Goal: Use online tool/utility: Utilize a website feature to perform a specific function

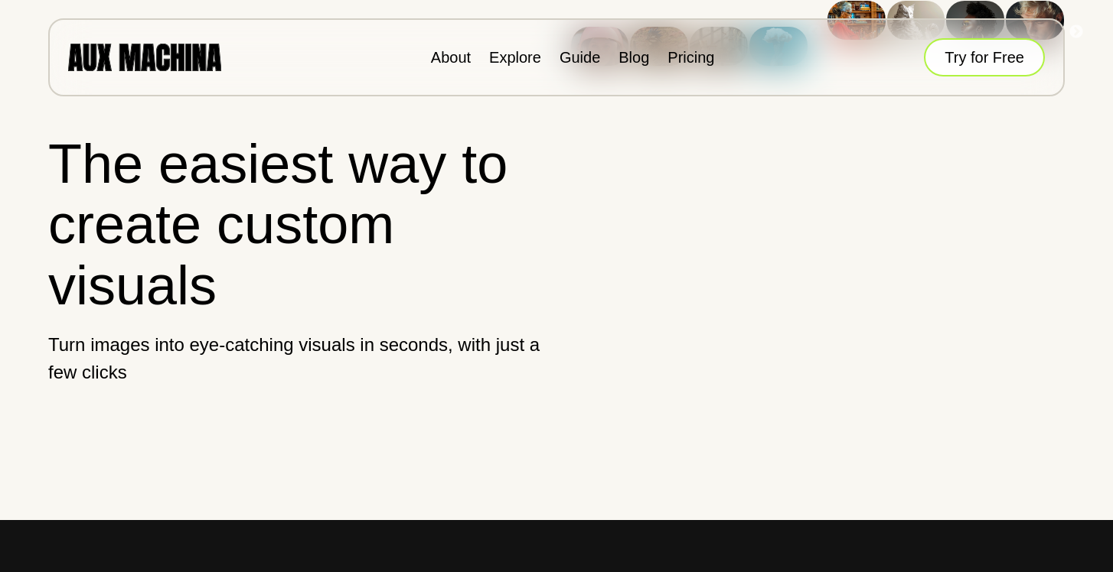
click at [947, 61] on button "Try for Free" at bounding box center [984, 57] width 121 height 38
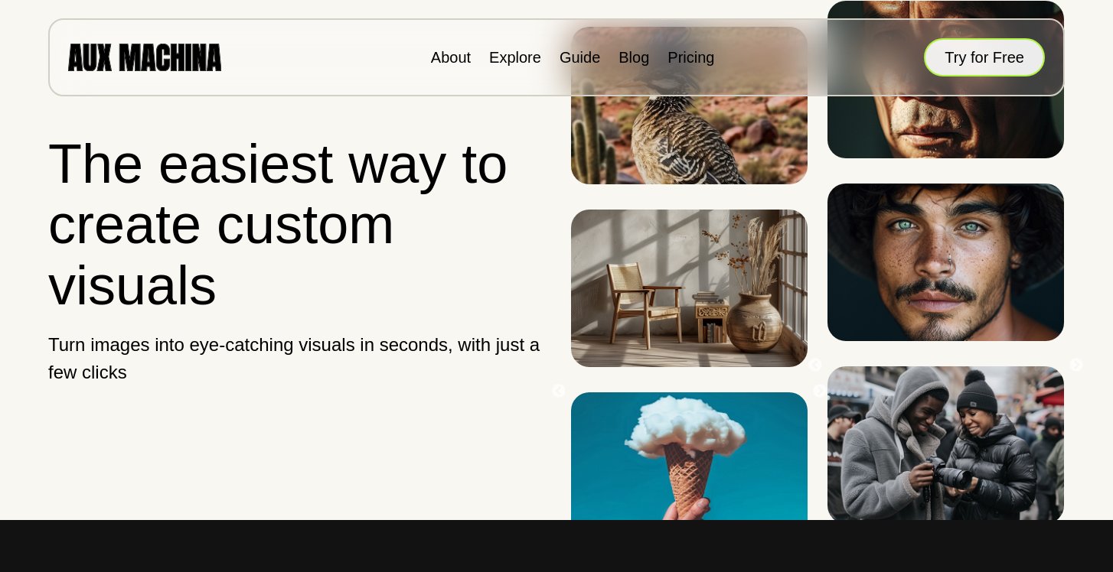
click at [972, 62] on button "Try for Free" at bounding box center [984, 57] width 121 height 38
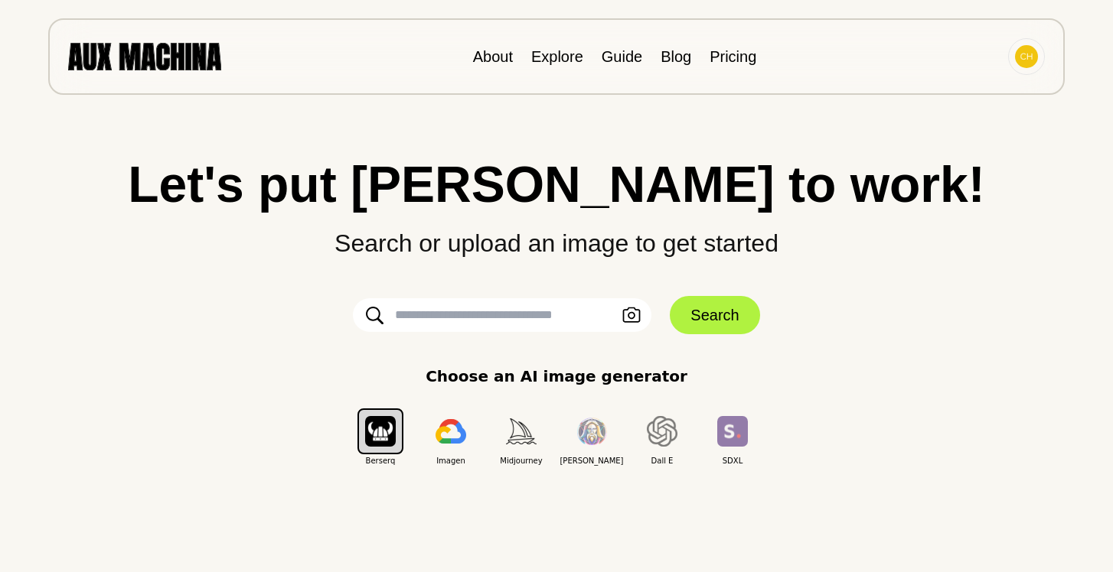
click at [533, 321] on input "text" at bounding box center [502, 315] width 298 height 34
click at [633, 316] on icon "button" at bounding box center [631, 316] width 18 height 16
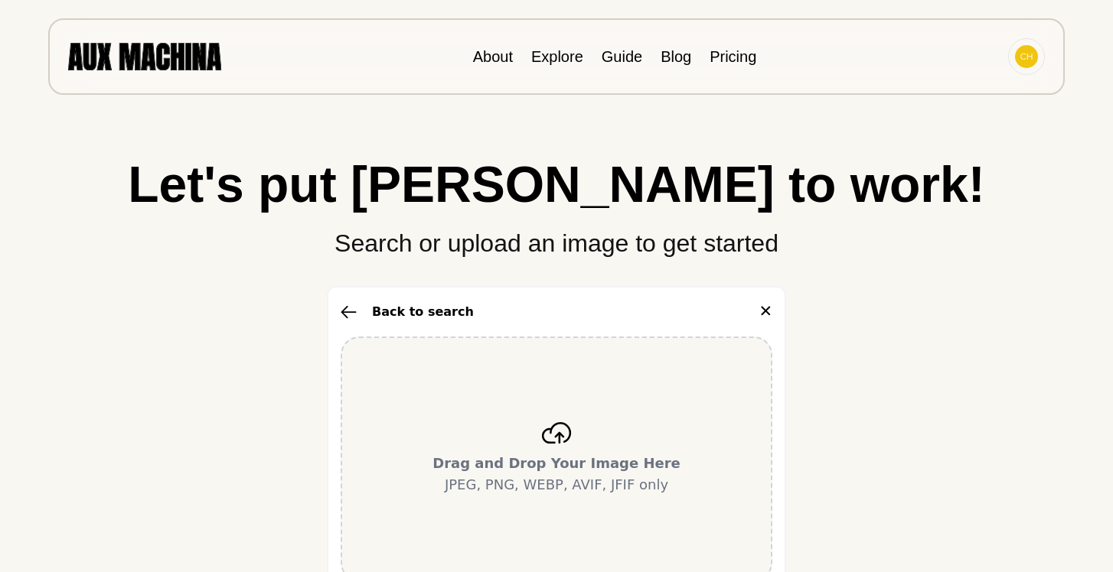
click at [553, 427] on icon at bounding box center [556, 432] width 31 height 21
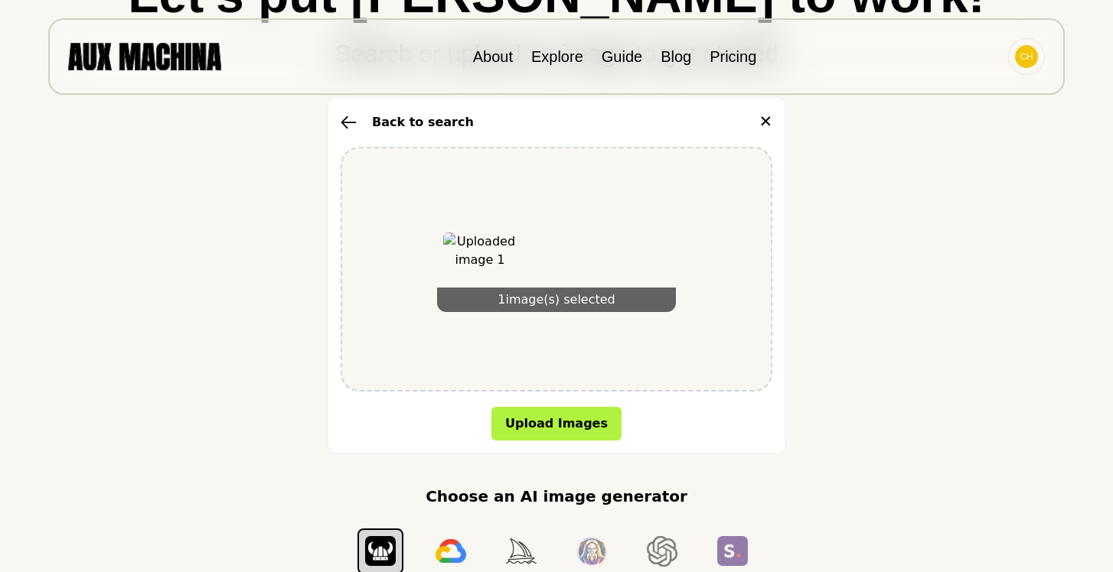
scroll to position [305, 0]
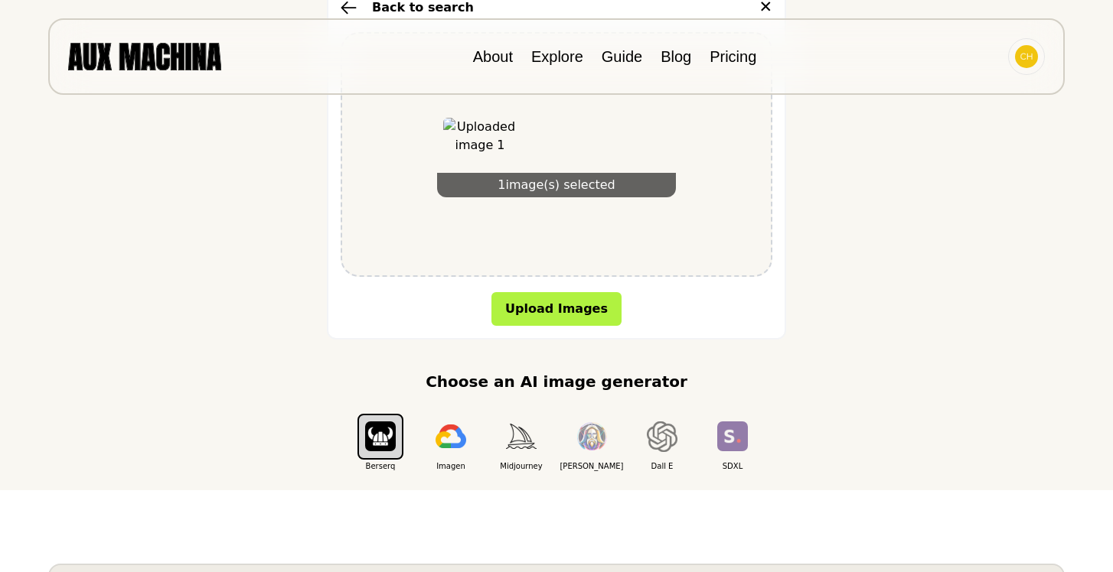
click at [554, 239] on div "1 image(s) selected" at bounding box center [556, 154] width 432 height 245
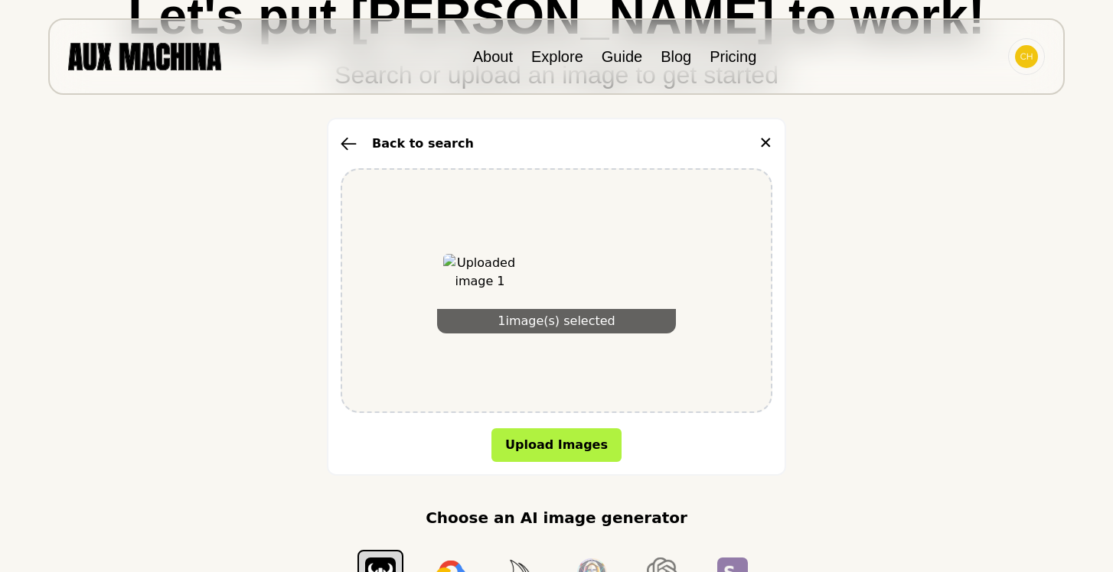
scroll to position [204, 0]
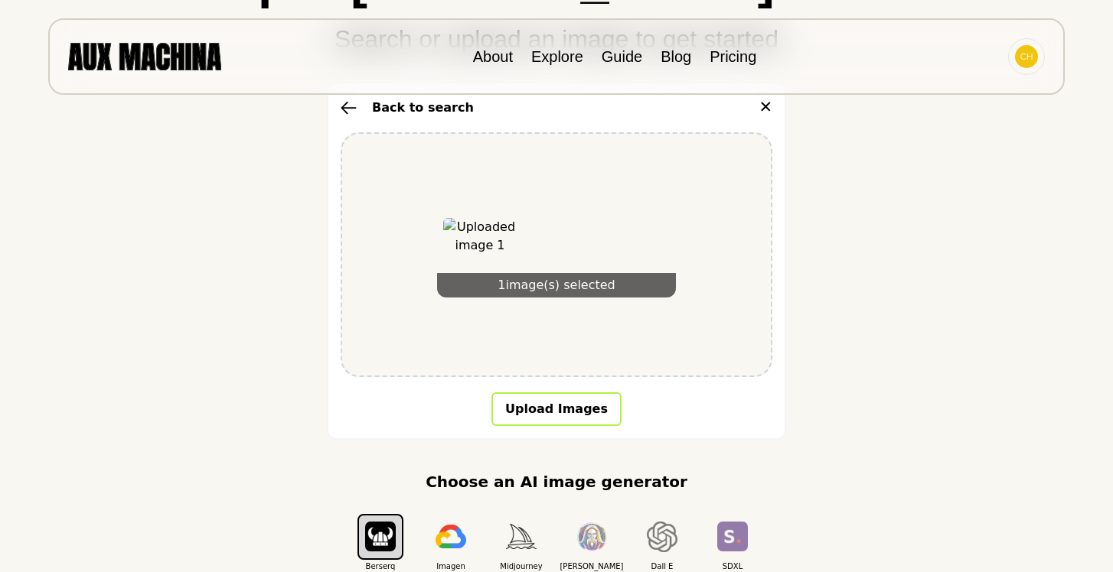
click at [574, 408] on button "Upload Images" at bounding box center [556, 410] width 130 height 34
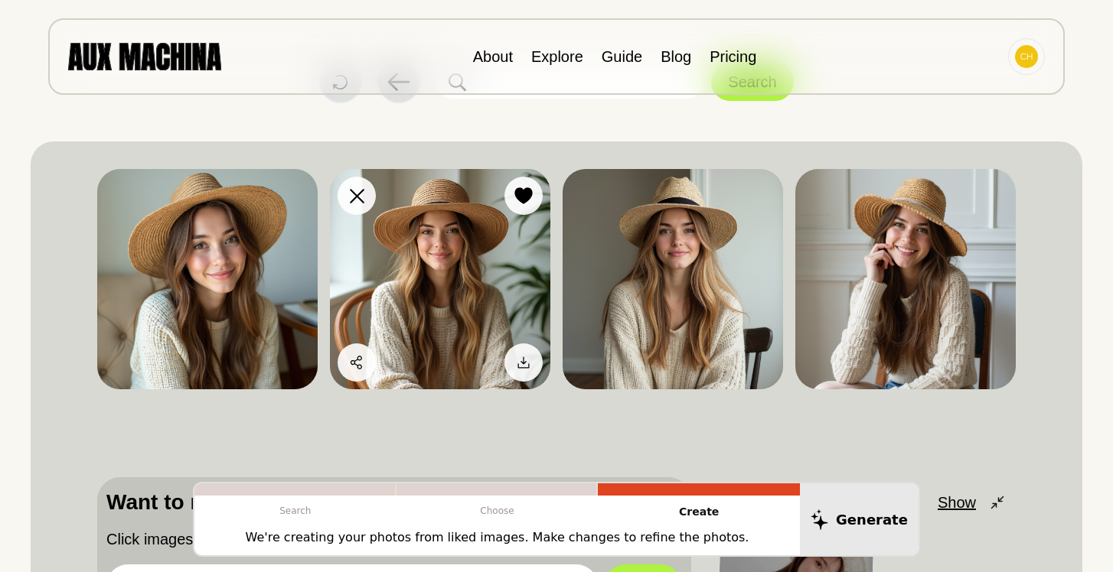
scroll to position [0, 0]
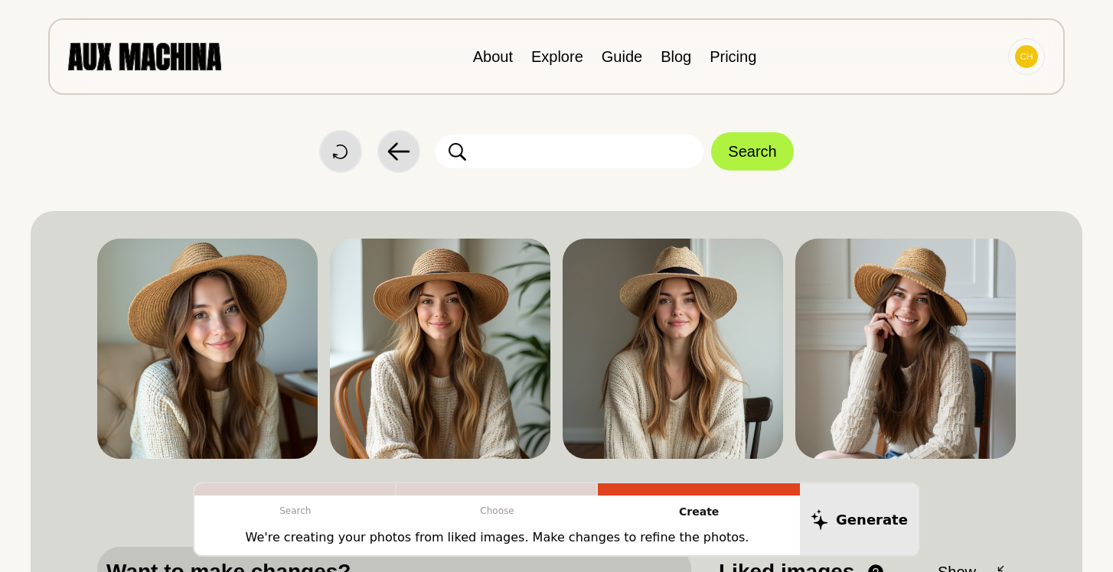
click at [478, 160] on input "text" at bounding box center [569, 152] width 268 height 34
type input "**********"
click button "Search" at bounding box center [752, 151] width 82 height 38
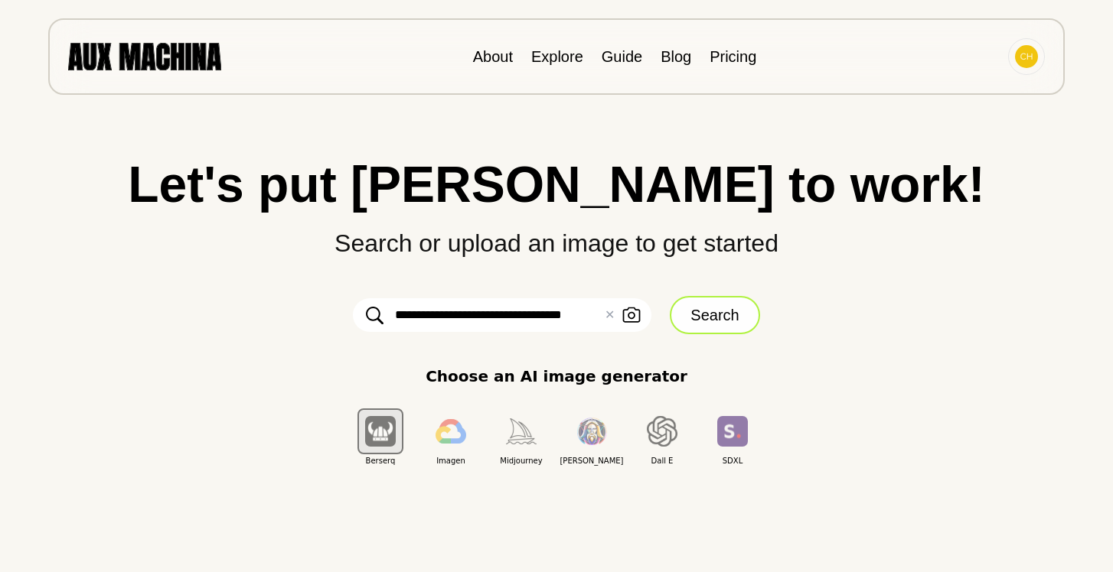
click at [676, 314] on button "Search" at bounding box center [715, 315] width 90 height 38
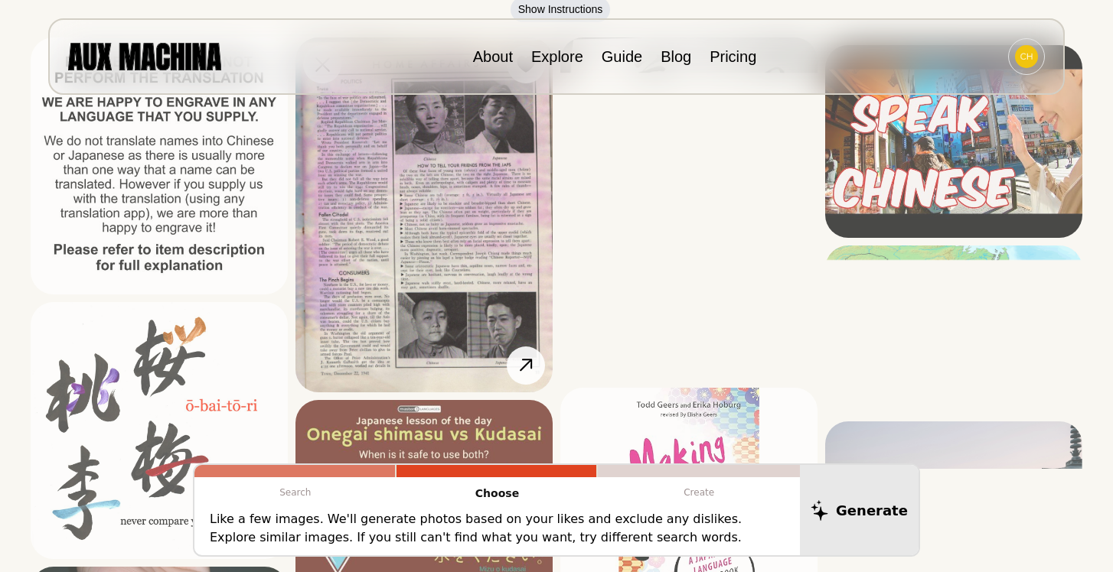
scroll to position [0, 0]
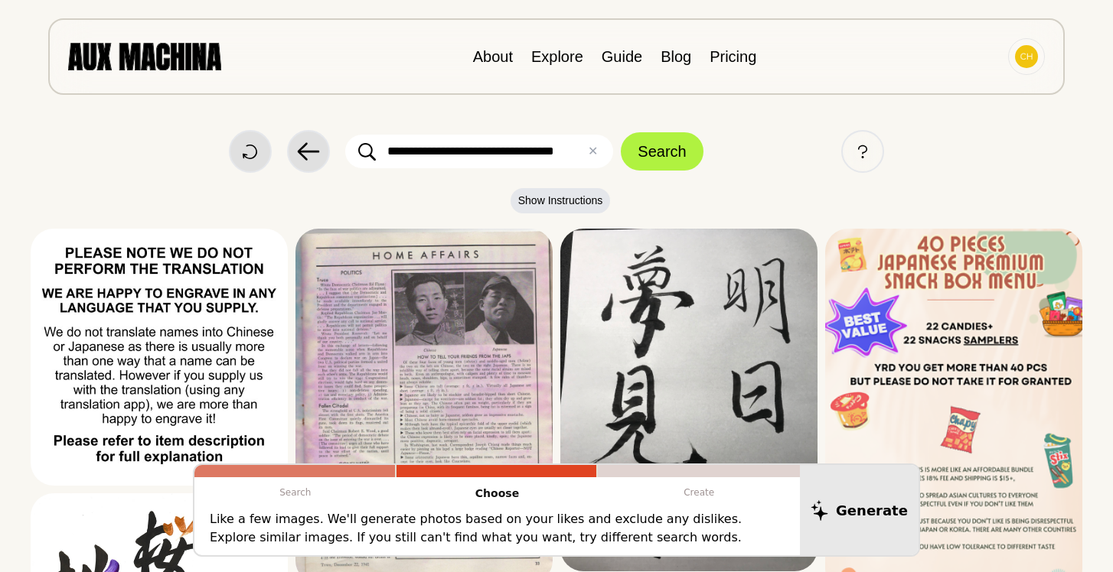
click at [510, 152] on input "**********" at bounding box center [479, 152] width 268 height 34
type input "**********"
click at [660, 163] on button "Search" at bounding box center [662, 151] width 82 height 38
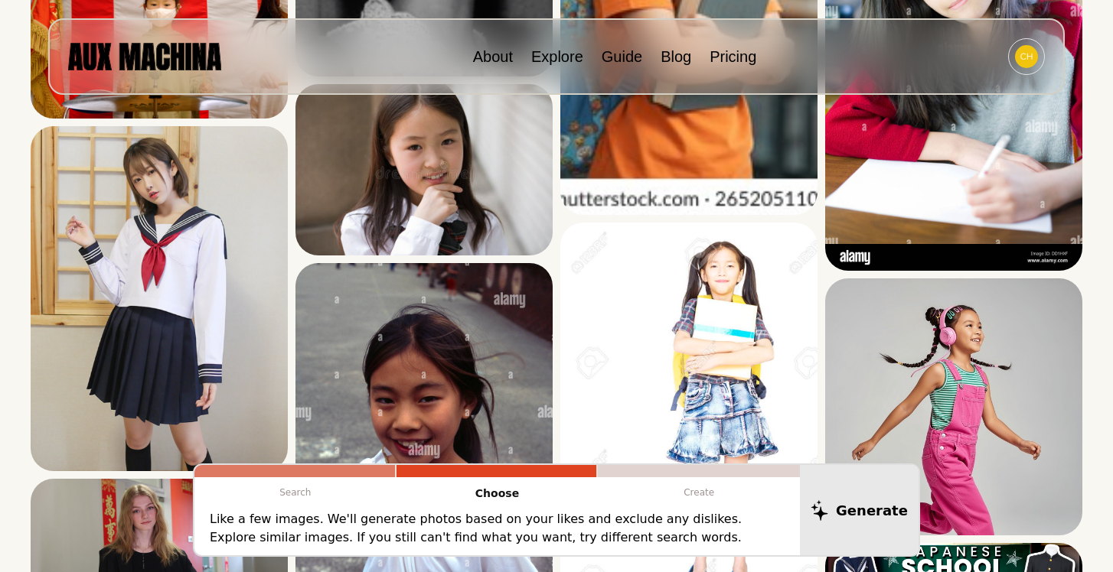
scroll to position [877, 0]
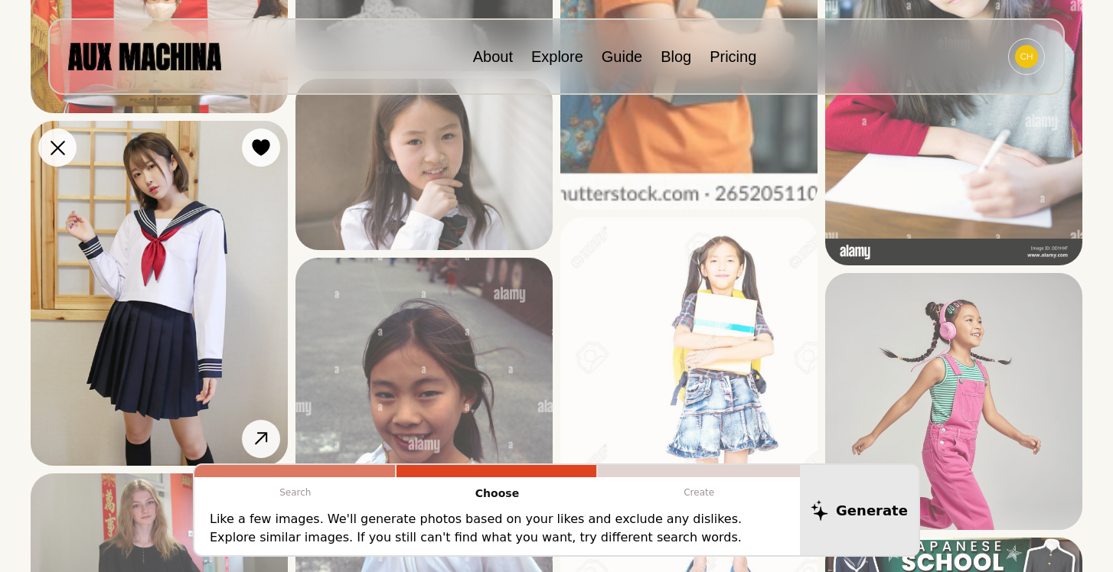
click at [213, 293] on img at bounding box center [159, 293] width 257 height 344
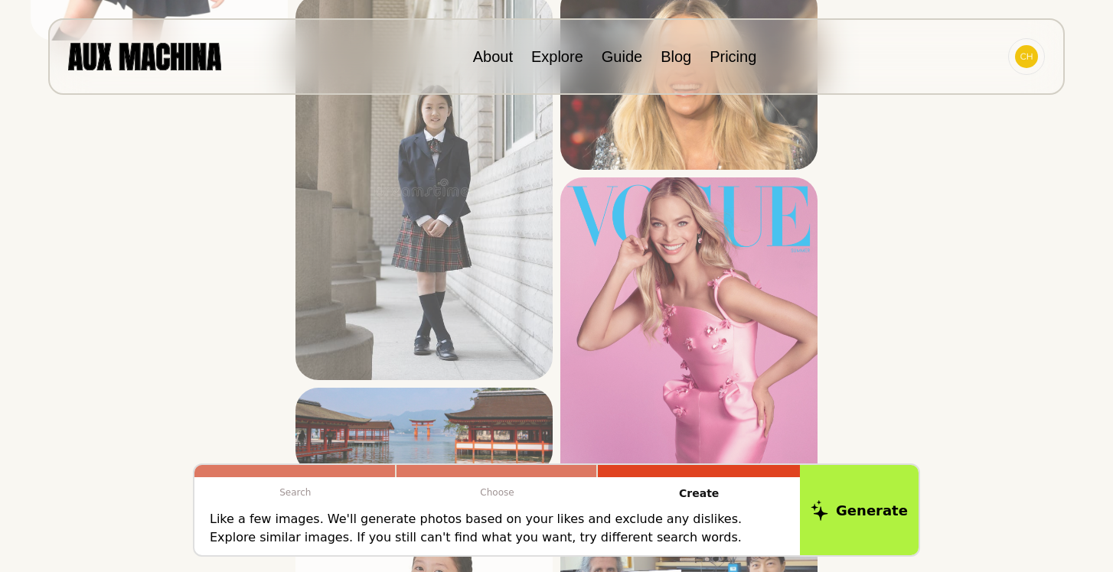
scroll to position [3824, 0]
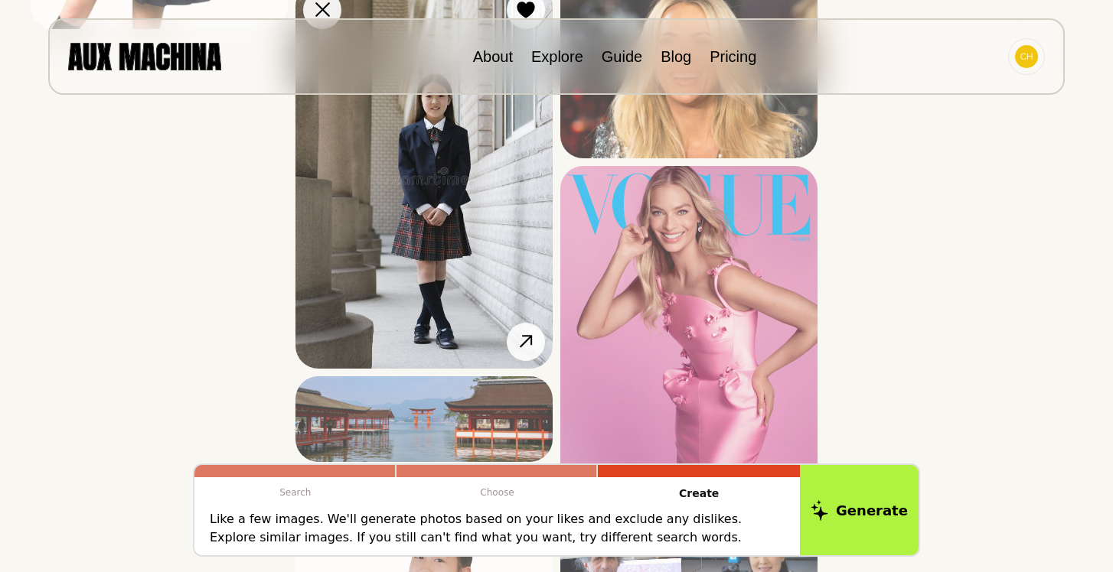
click at [468, 252] on img at bounding box center [423, 176] width 257 height 386
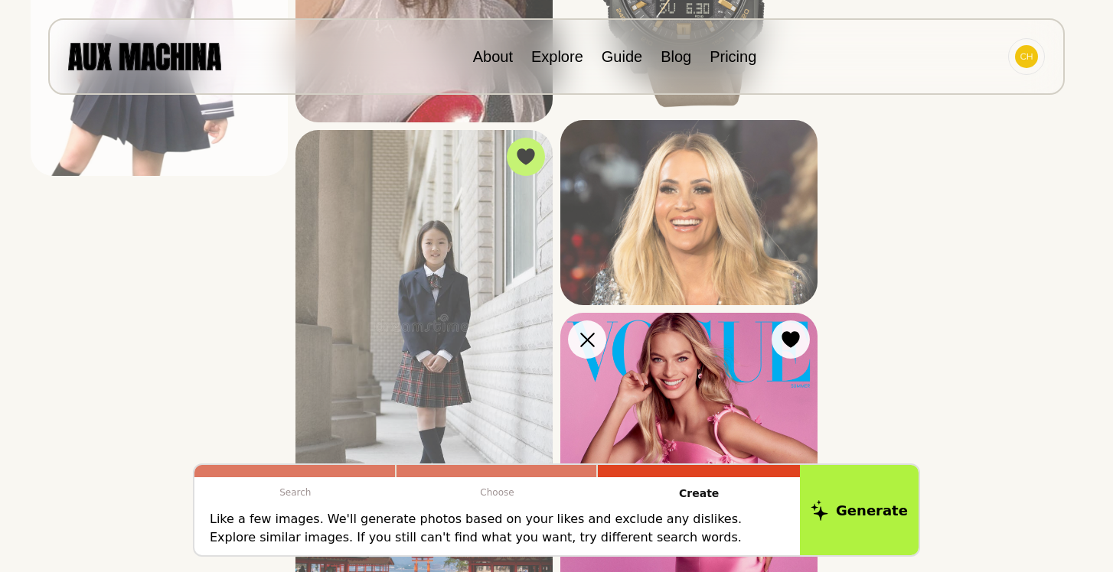
scroll to position [3626, 0]
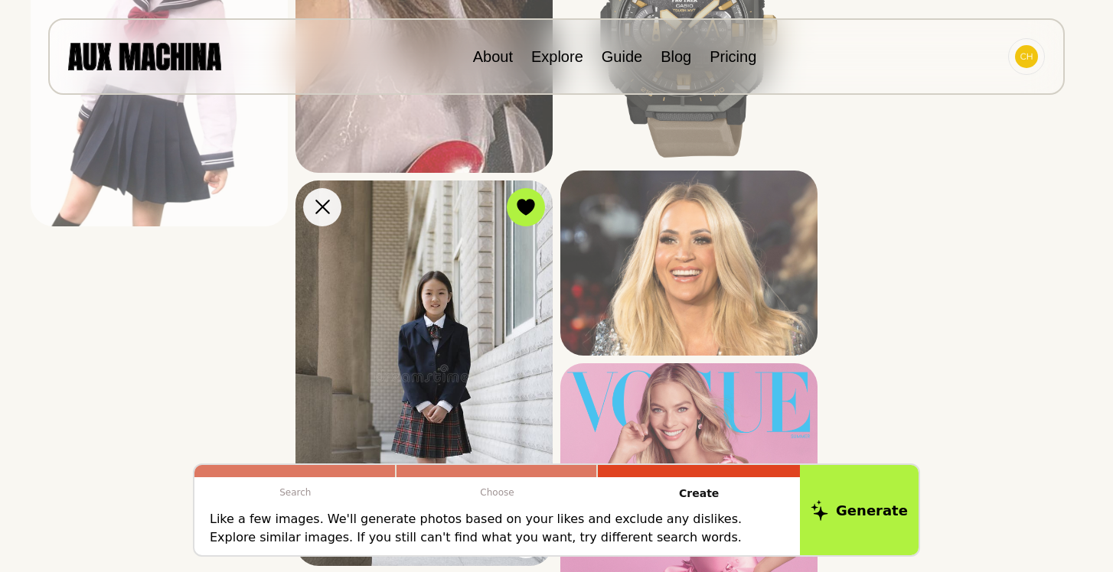
click at [480, 309] on img at bounding box center [423, 374] width 257 height 386
click at [470, 342] on img at bounding box center [423, 374] width 257 height 386
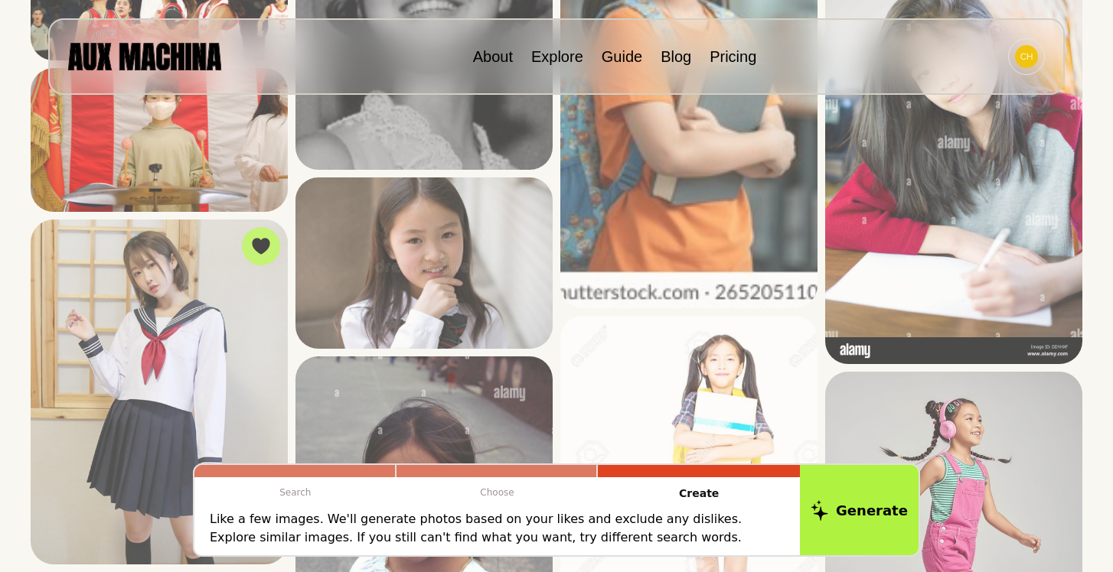
scroll to position [750, 0]
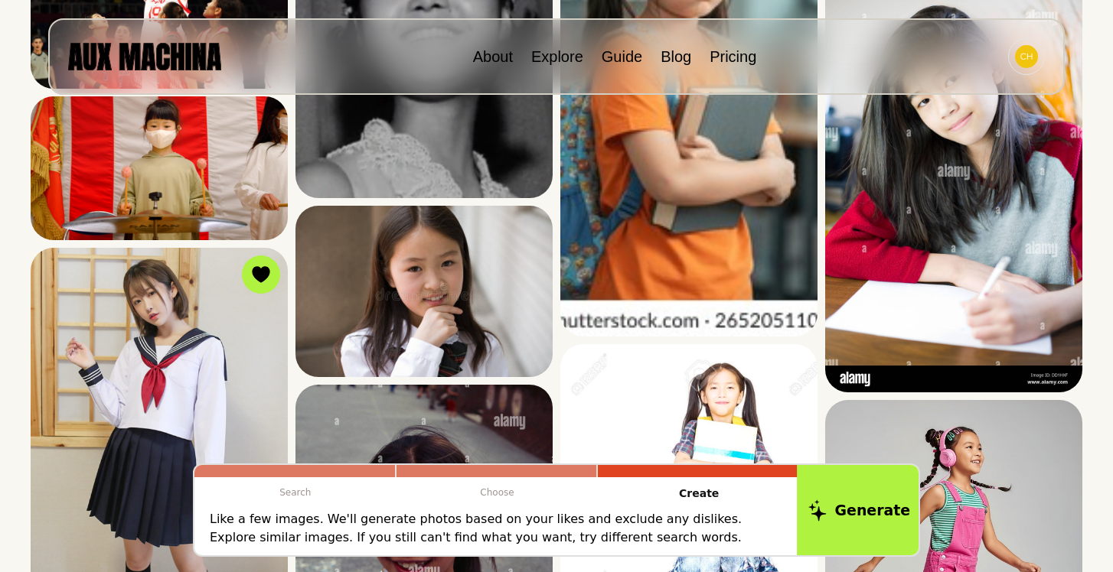
click at [855, 504] on button "Generate" at bounding box center [859, 510] width 125 height 95
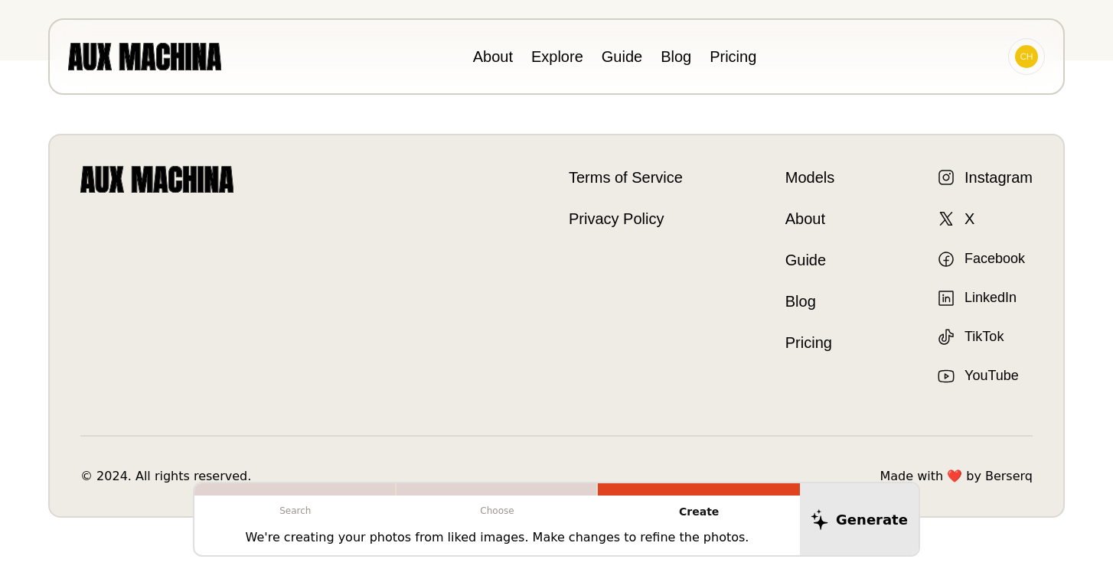
scroll to position [800, 0]
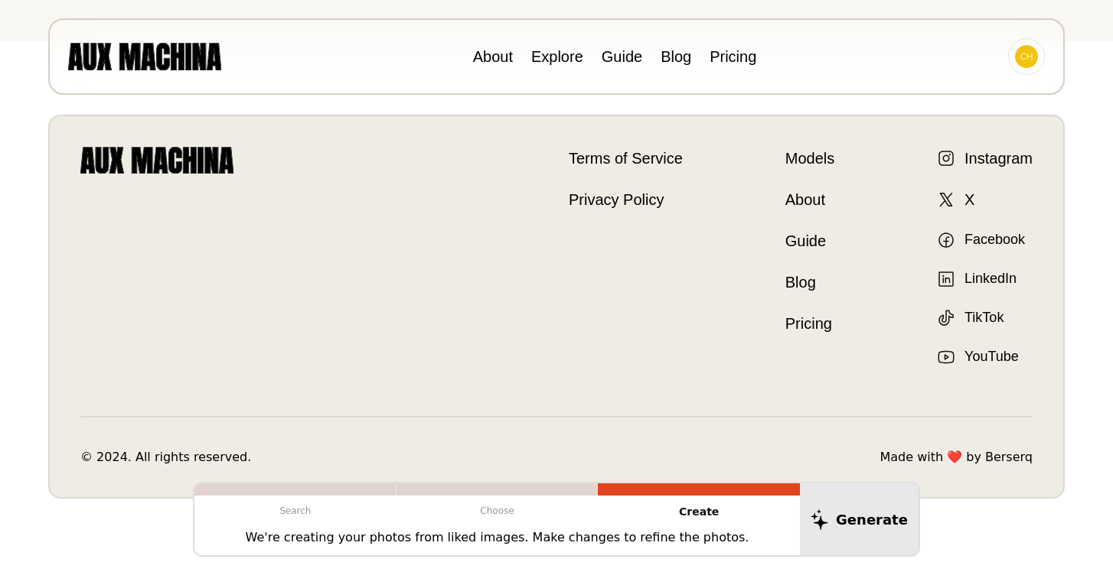
click at [384, 268] on div at bounding box center [312, 257] width 464 height 220
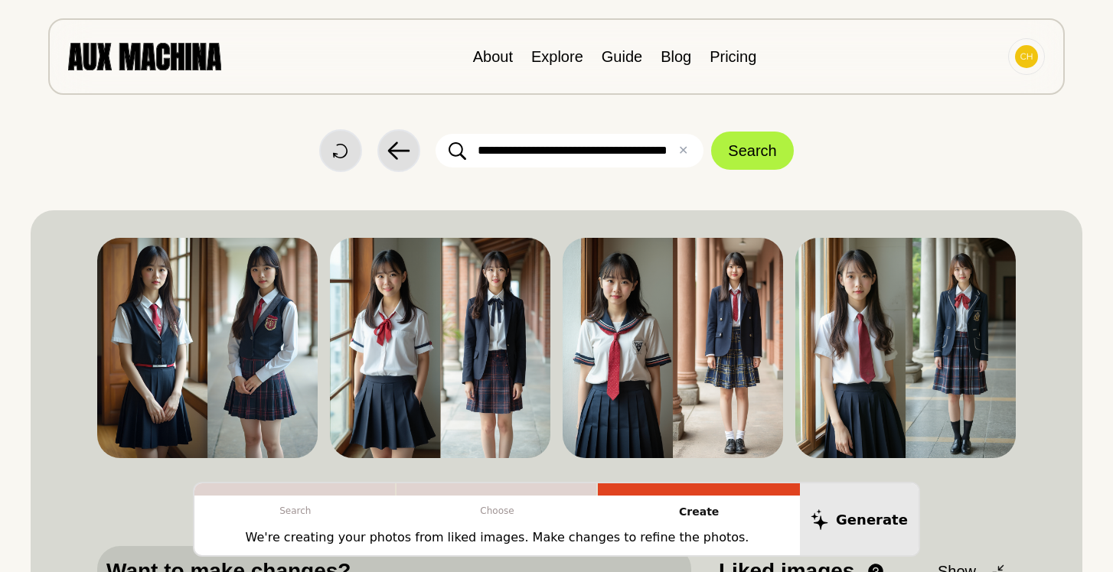
scroll to position [0, 0]
click at [653, 156] on input "**********" at bounding box center [569, 152] width 268 height 34
type input "**********"
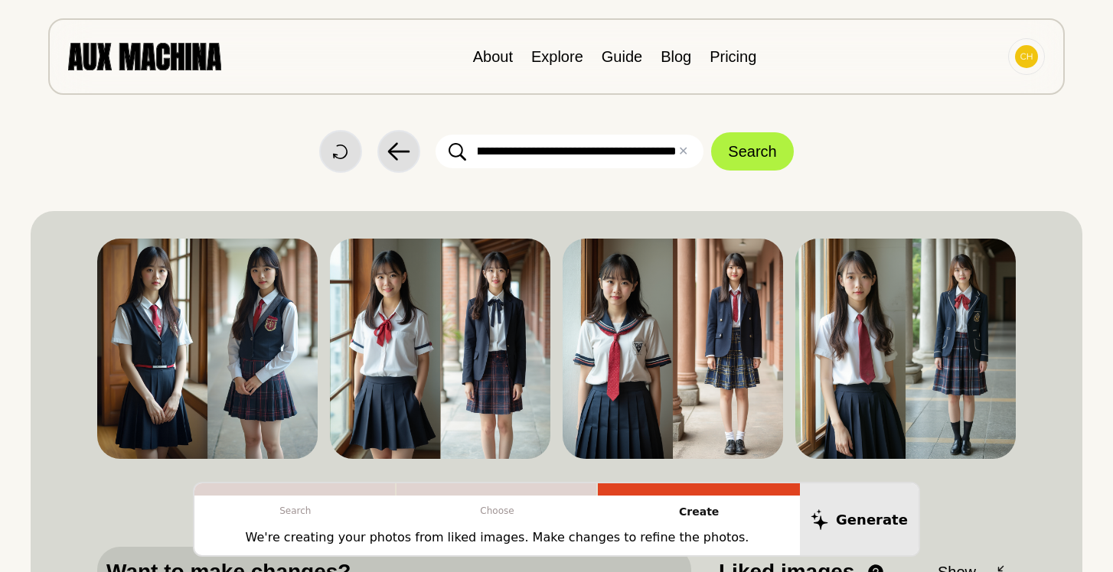
click button "Search" at bounding box center [752, 151] width 82 height 38
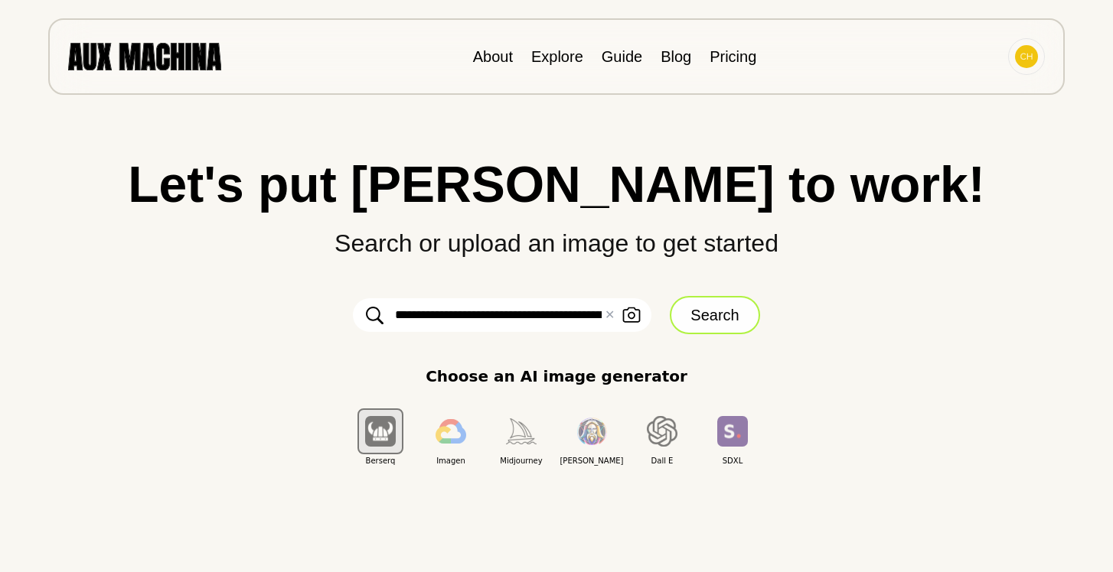
click at [699, 318] on button "Search" at bounding box center [715, 315] width 90 height 38
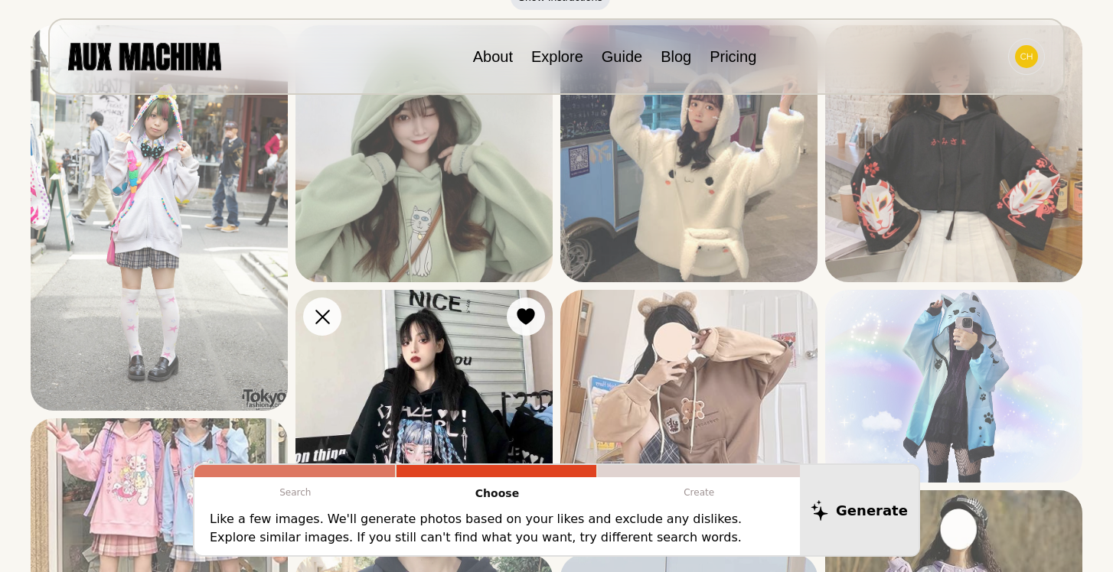
scroll to position [131, 0]
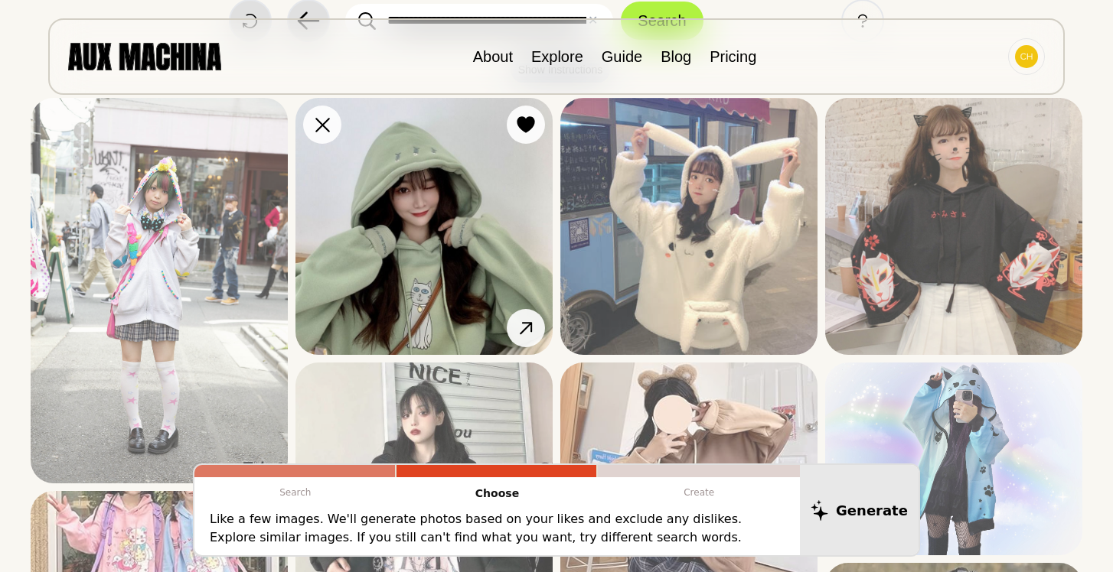
click at [463, 223] on img at bounding box center [423, 226] width 257 height 257
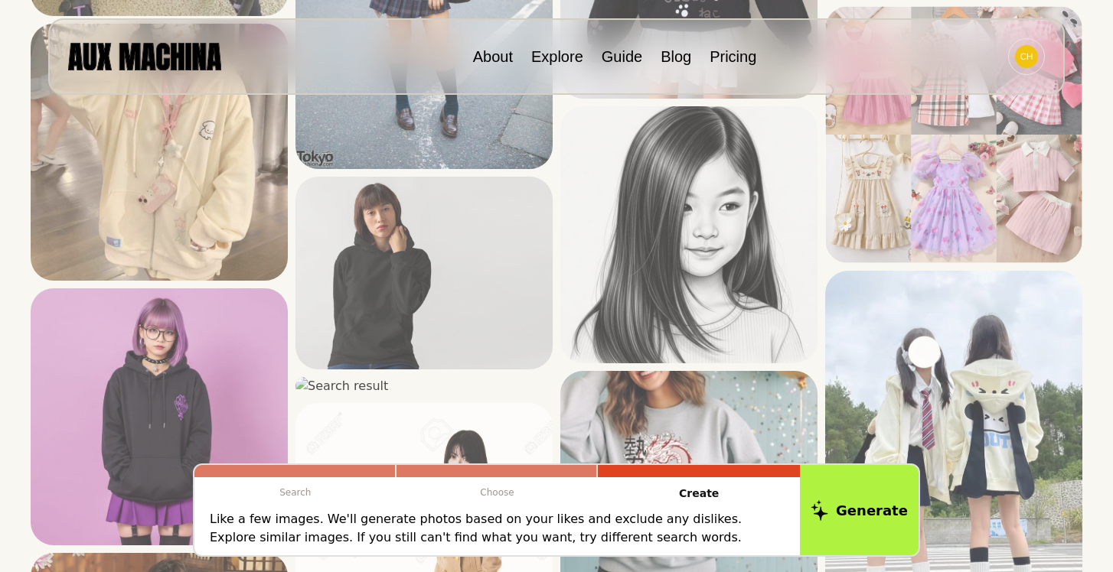
scroll to position [2862, 0]
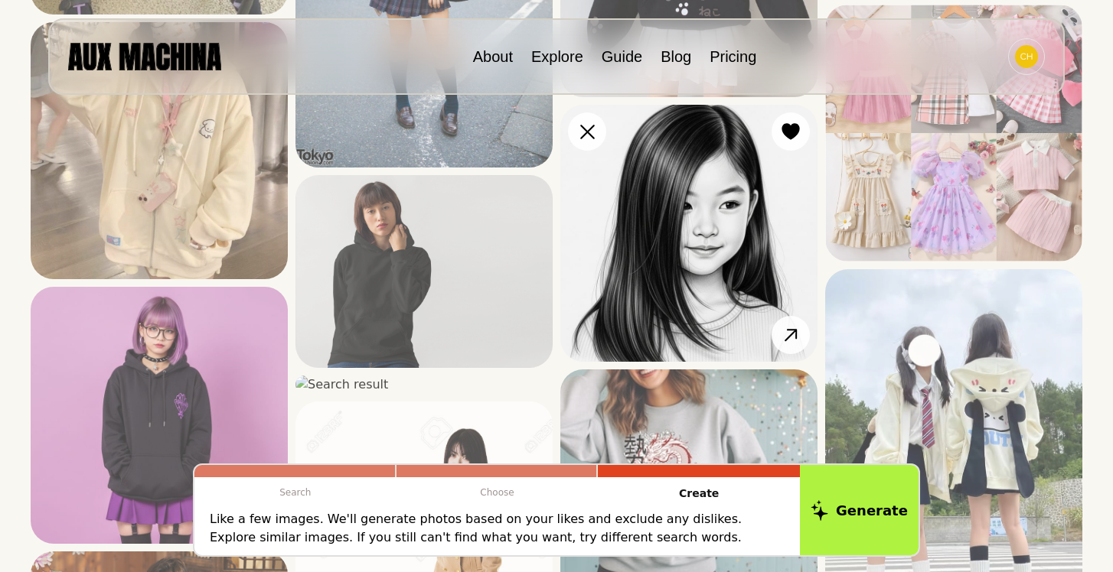
click at [683, 259] on img at bounding box center [688, 233] width 257 height 257
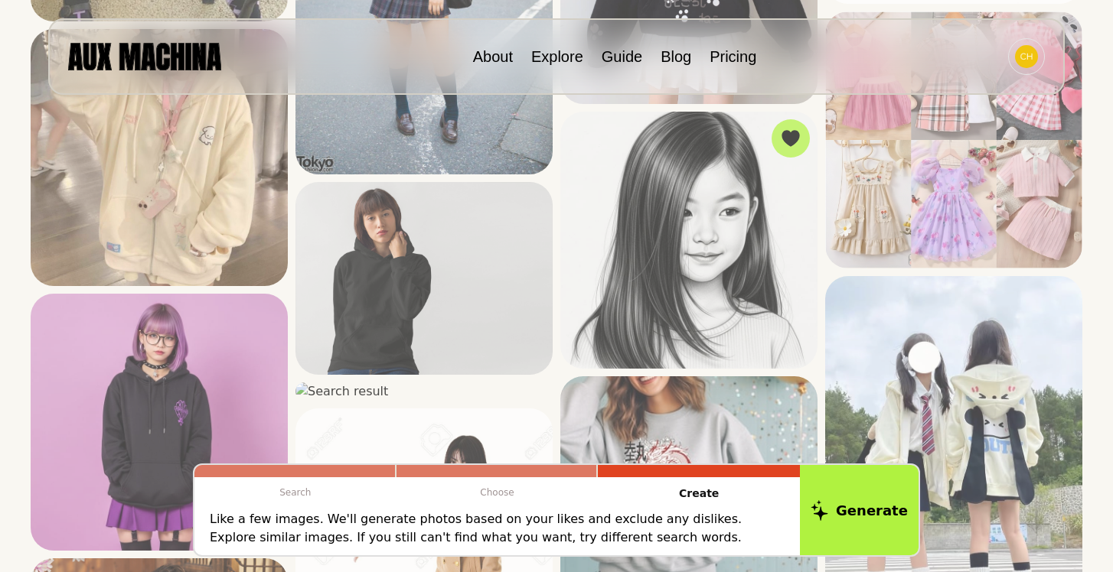
scroll to position [2811, 0]
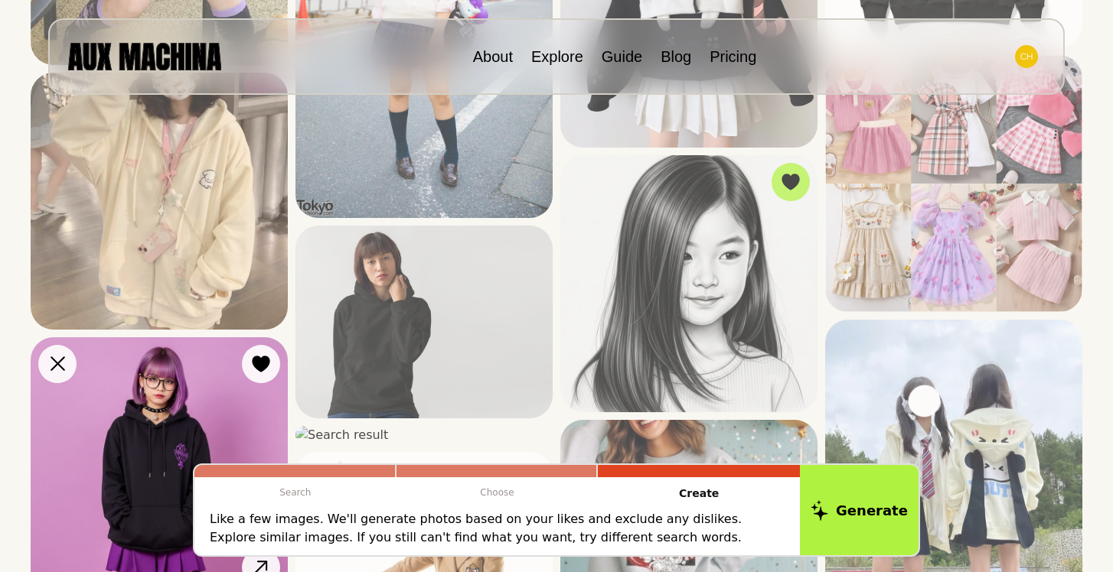
click at [151, 445] on img at bounding box center [159, 465] width 257 height 257
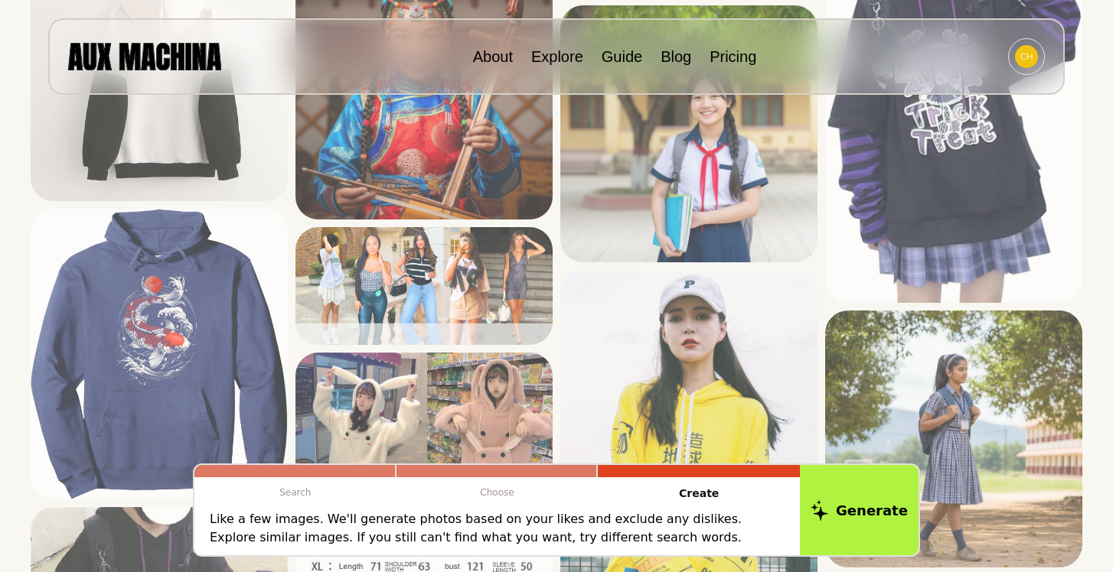
scroll to position [2201, 0]
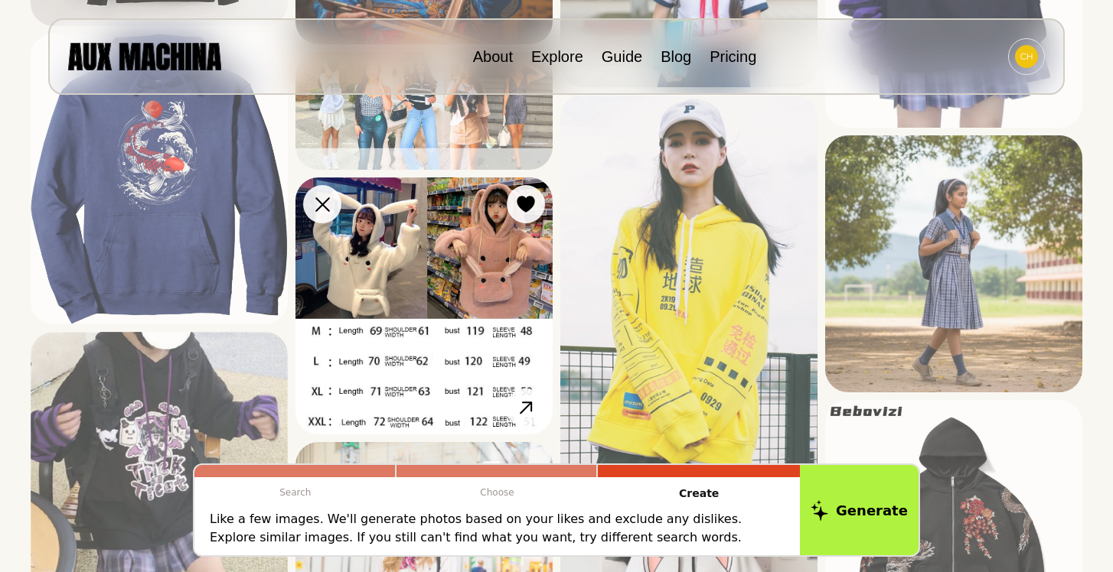
click at [445, 359] on img at bounding box center [423, 306] width 257 height 257
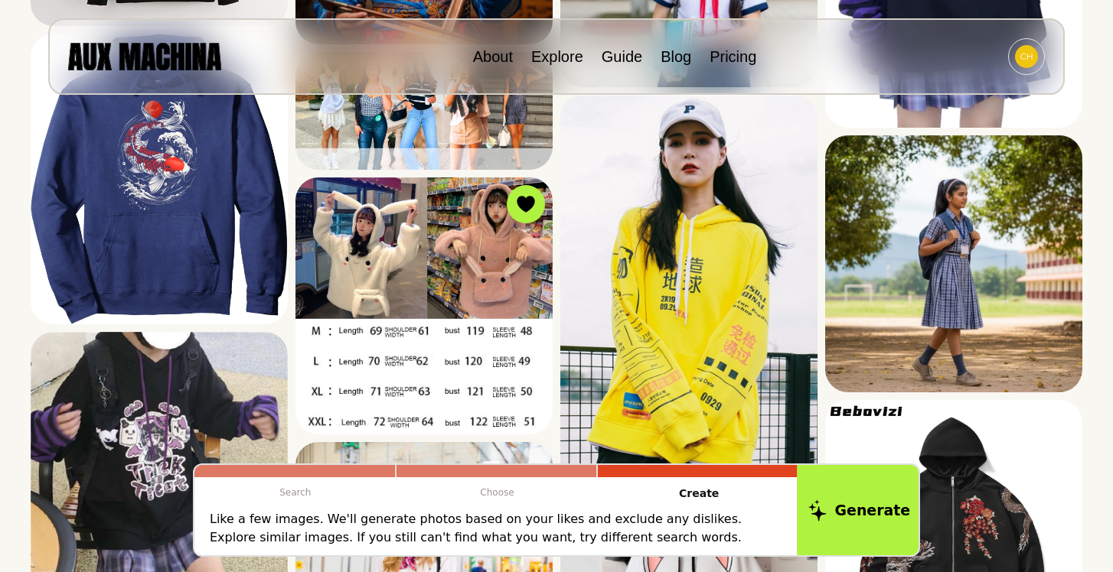
click at [863, 513] on button "Generate" at bounding box center [859, 510] width 125 height 95
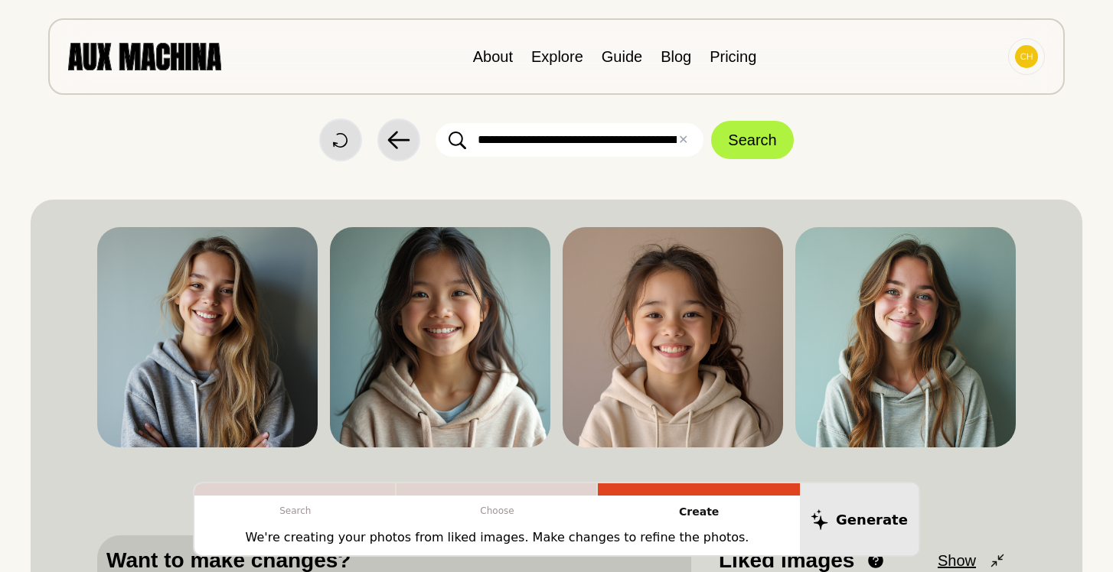
scroll to position [0, 0]
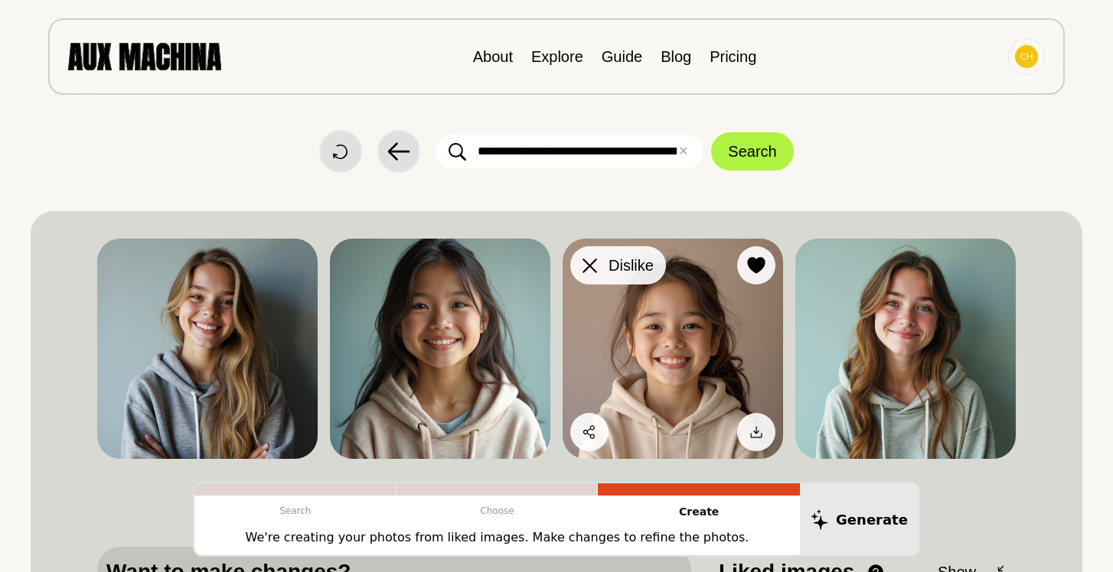
click at [591, 271] on icon at bounding box center [589, 266] width 15 height 15
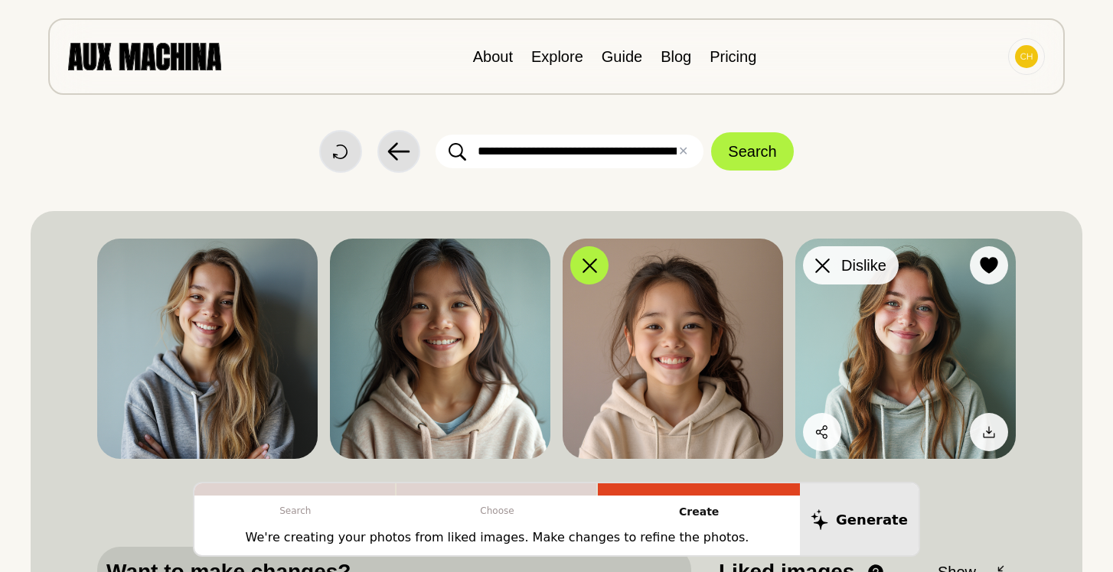
click at [830, 272] on div at bounding box center [821, 265] width 23 height 23
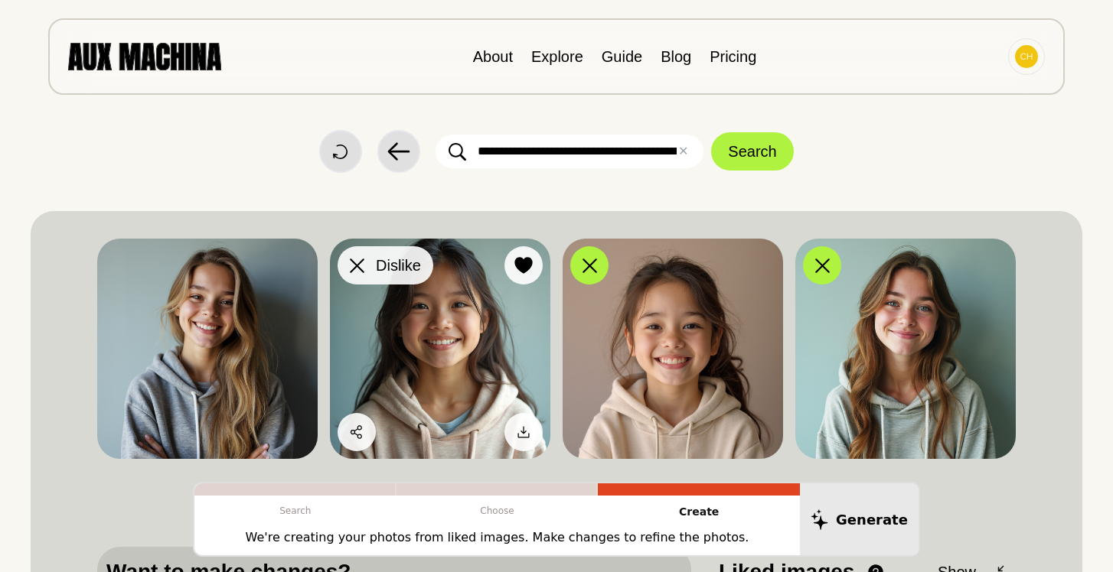
click at [363, 267] on div at bounding box center [356, 265] width 23 height 23
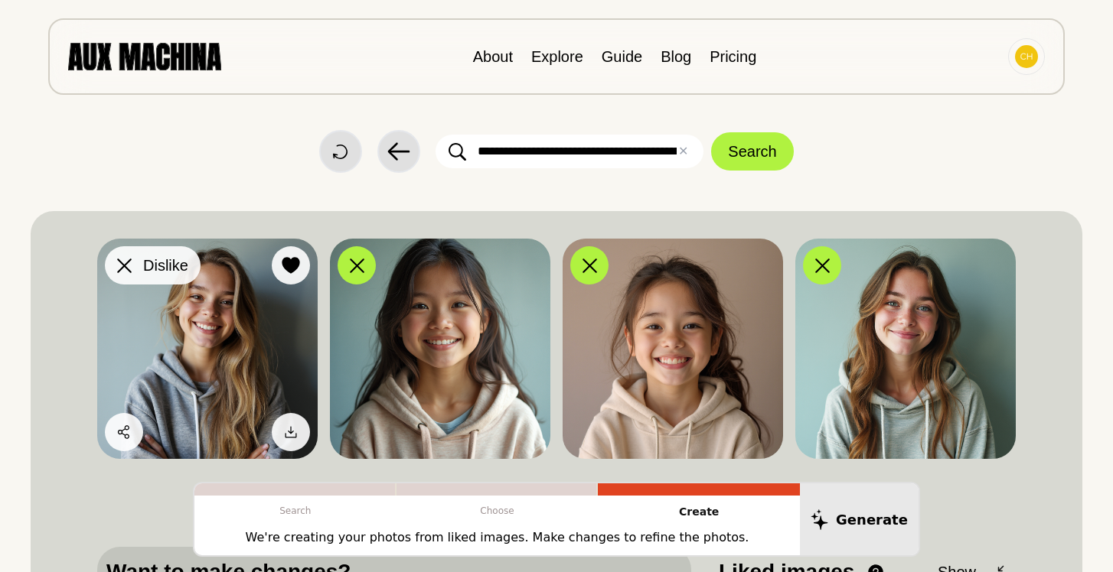
click at [112, 259] on div at bounding box center [123, 265] width 23 height 23
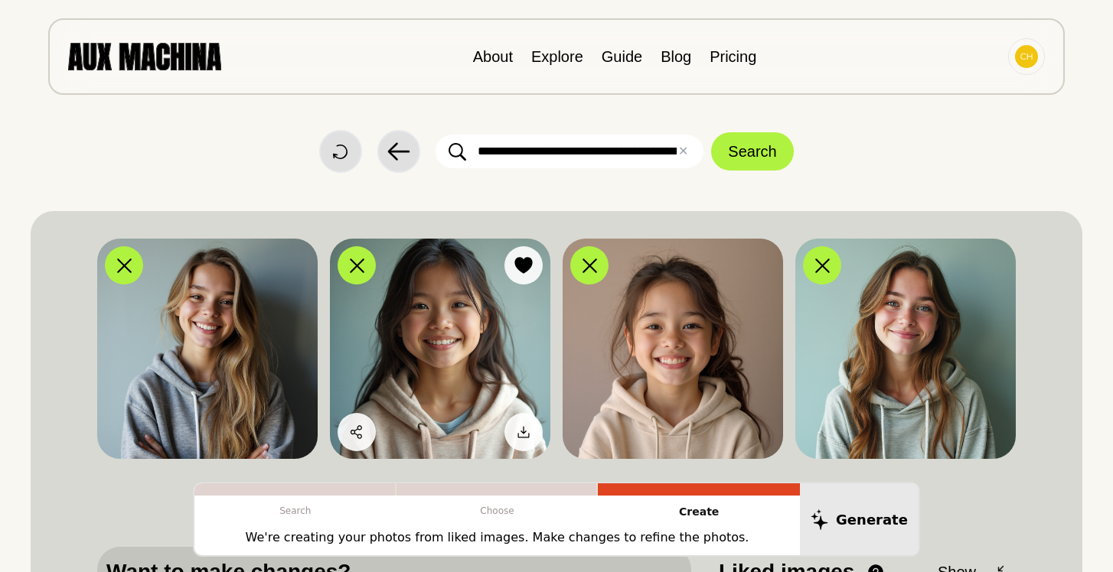
click at [432, 367] on img at bounding box center [440, 349] width 220 height 220
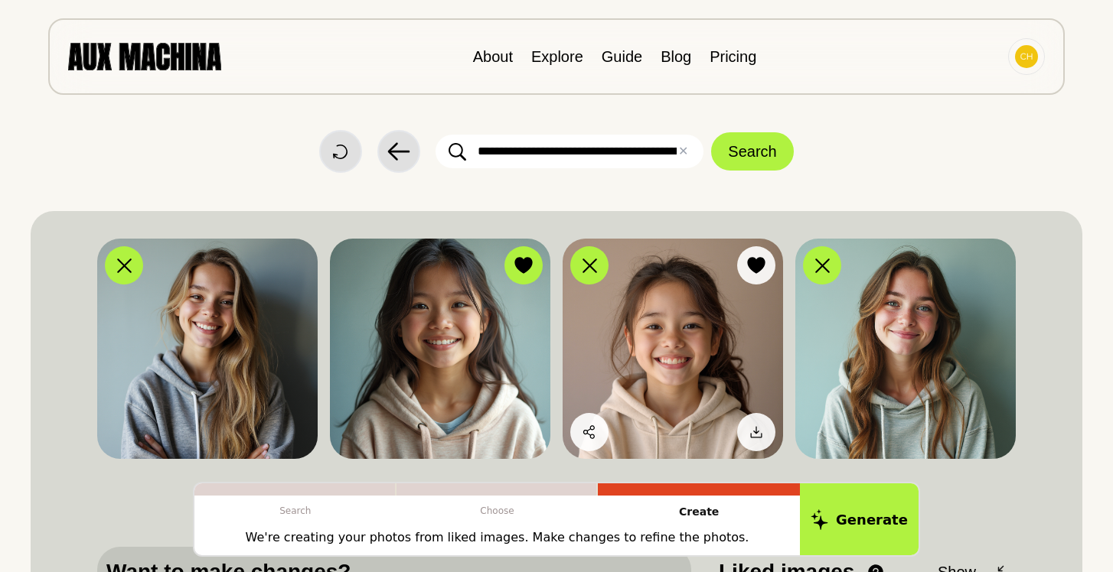
click at [692, 314] on img at bounding box center [672, 349] width 220 height 220
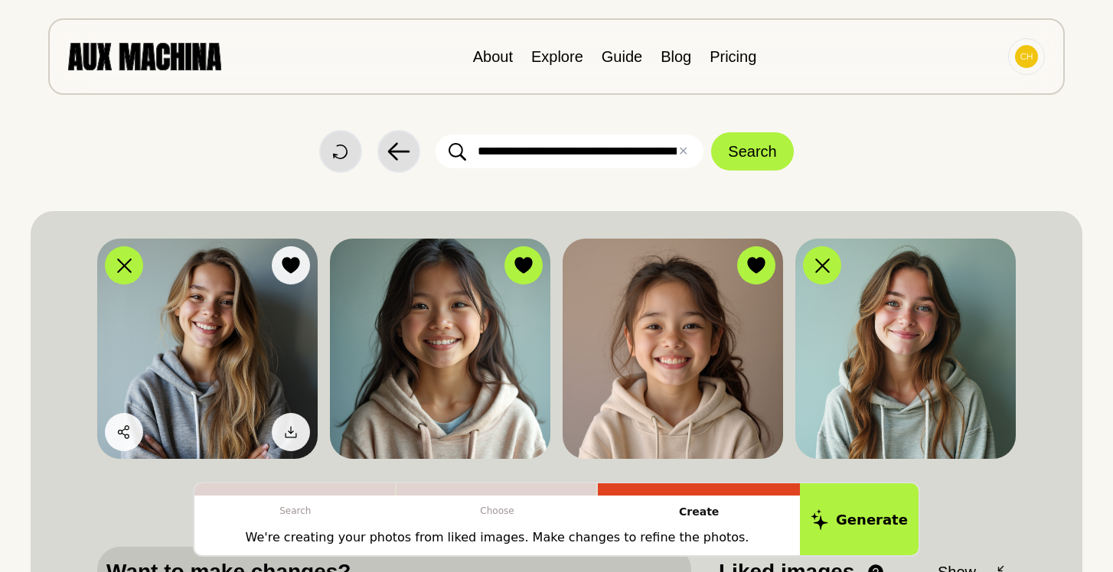
click at [272, 380] on img at bounding box center [207, 349] width 220 height 220
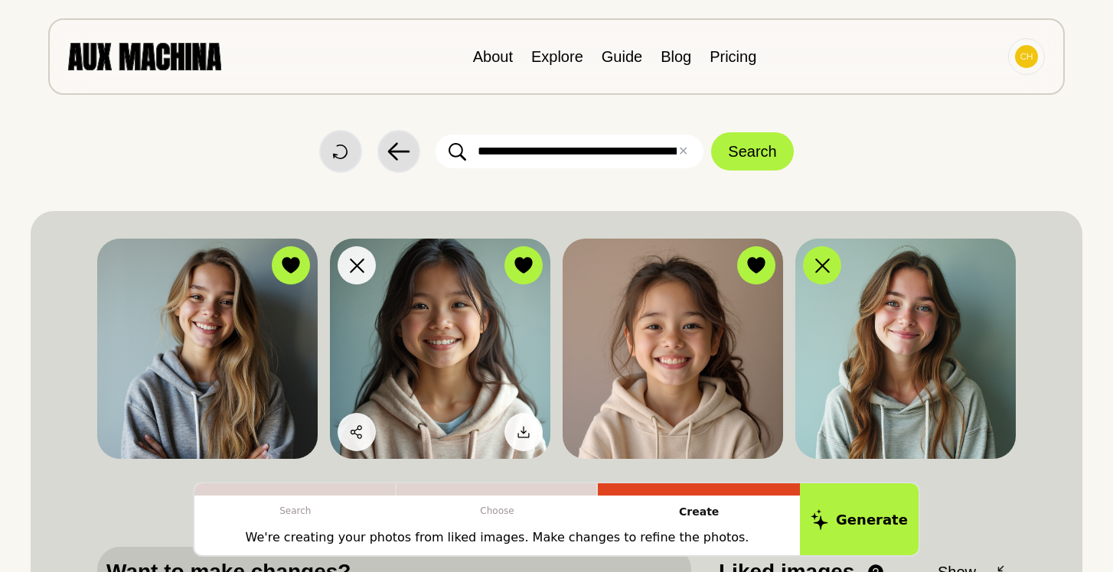
click at [505, 344] on img at bounding box center [440, 349] width 220 height 220
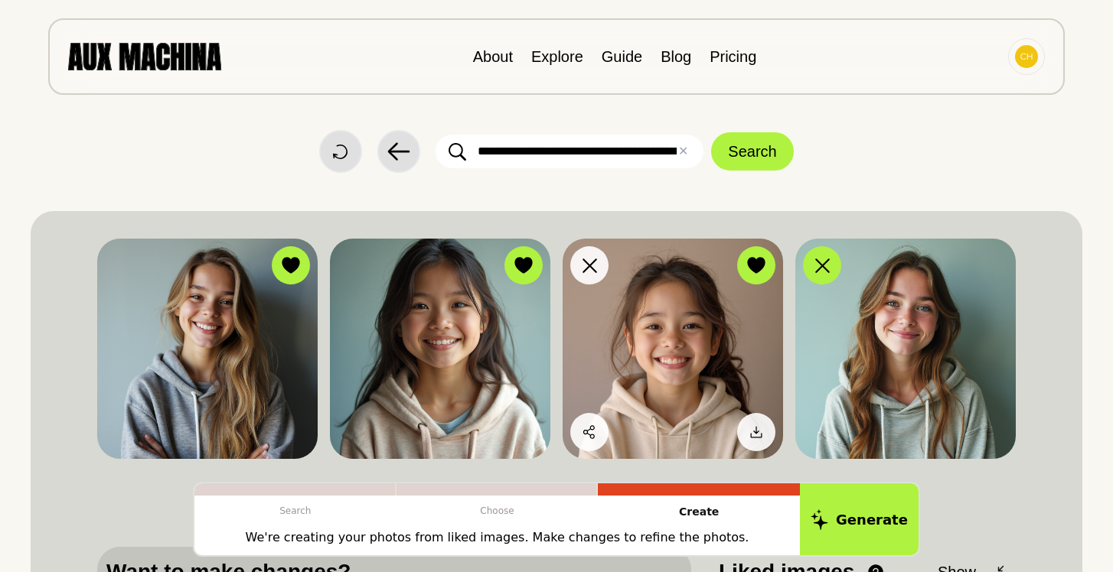
click at [703, 337] on img at bounding box center [672, 349] width 220 height 220
click at [776, 272] on img at bounding box center [672, 349] width 220 height 220
click at [768, 269] on button "Like" at bounding box center [735, 265] width 80 height 38
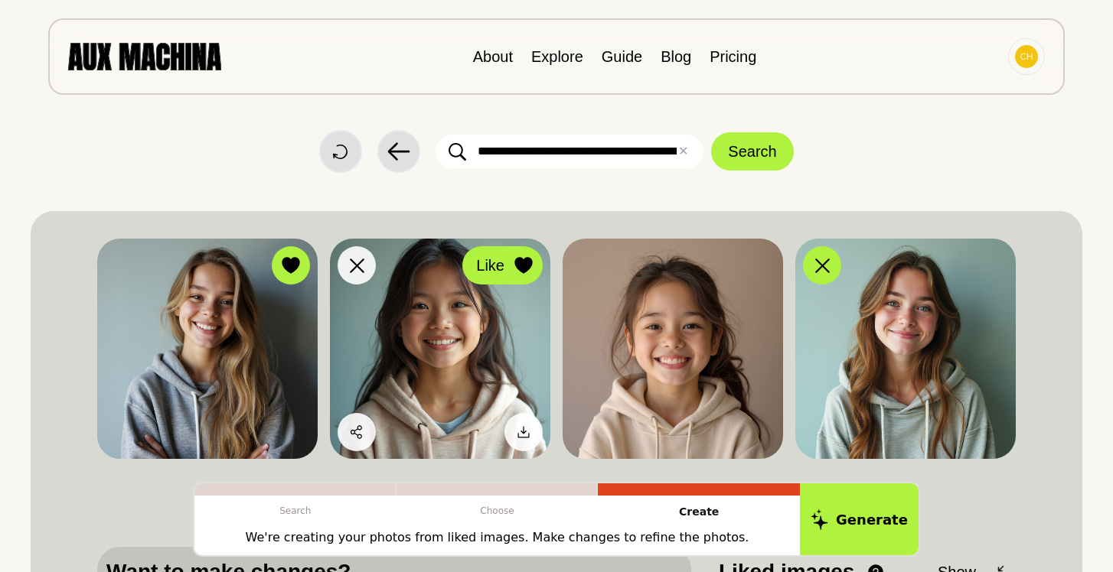
click at [510, 272] on button "Like" at bounding box center [502, 265] width 80 height 38
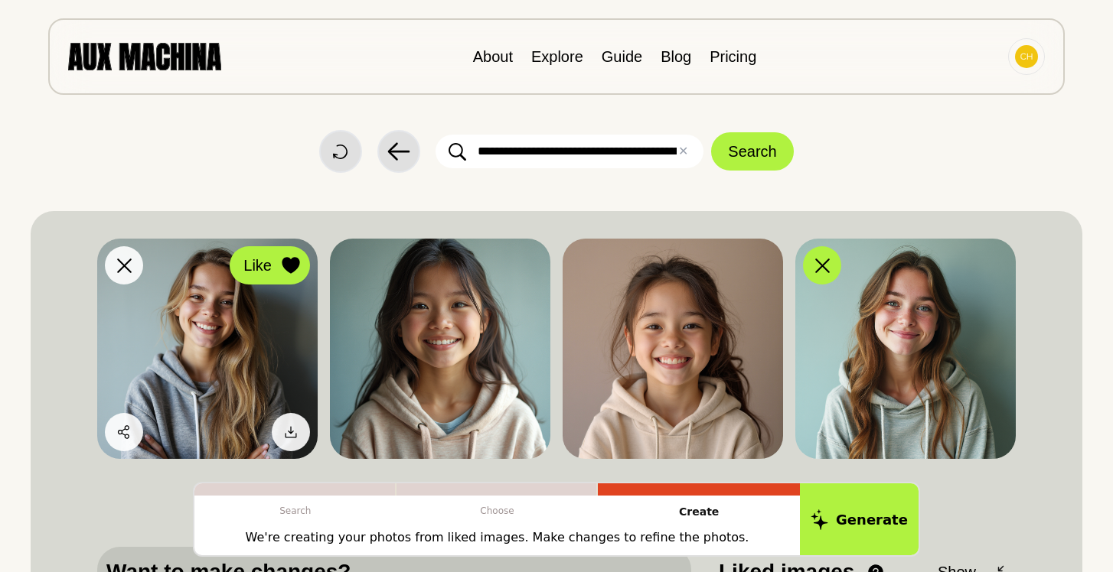
click at [282, 272] on icon at bounding box center [291, 265] width 18 height 17
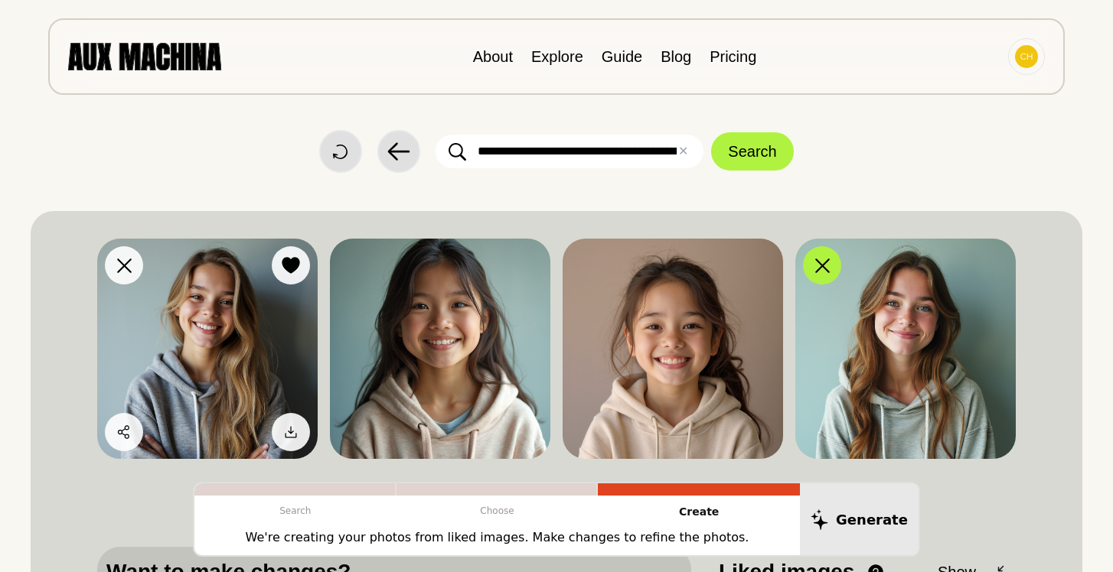
click at [280, 265] on div at bounding box center [290, 265] width 23 height 23
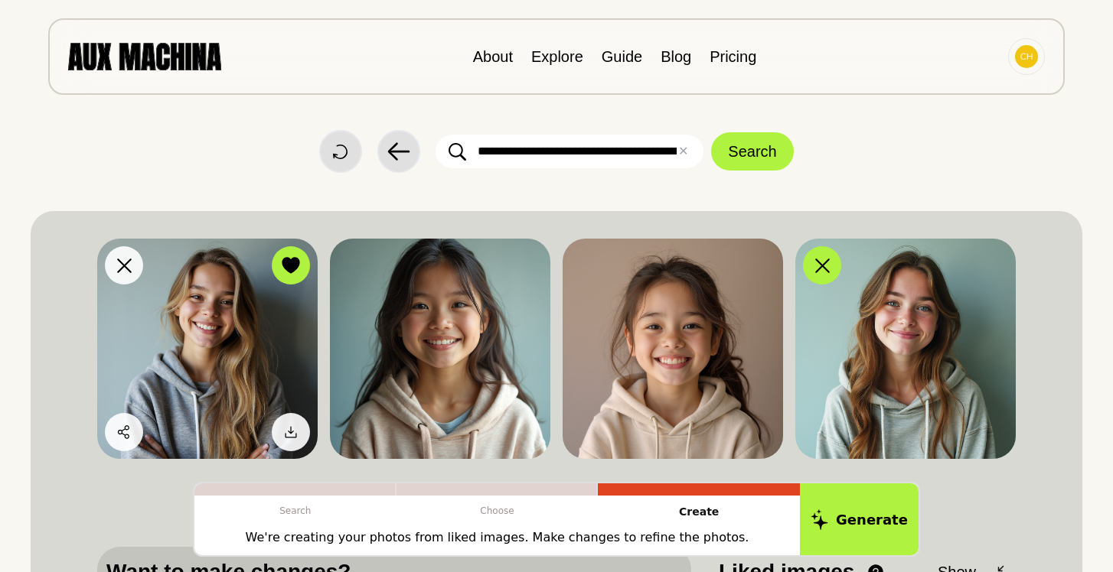
click at [266, 292] on img at bounding box center [207, 349] width 220 height 220
click at [267, 293] on img at bounding box center [207, 349] width 220 height 220
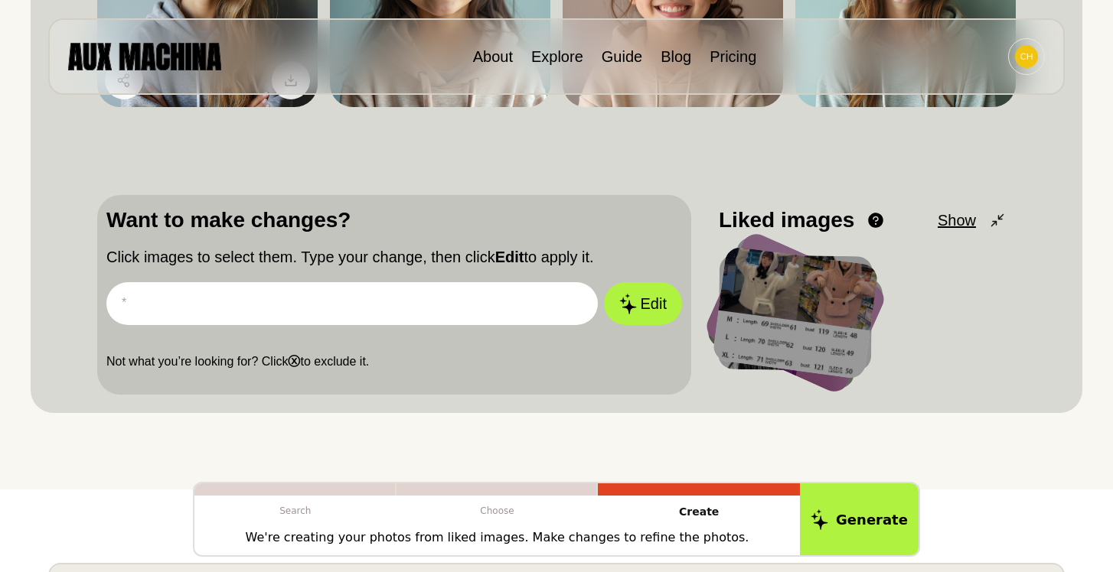
scroll to position [388, 0]
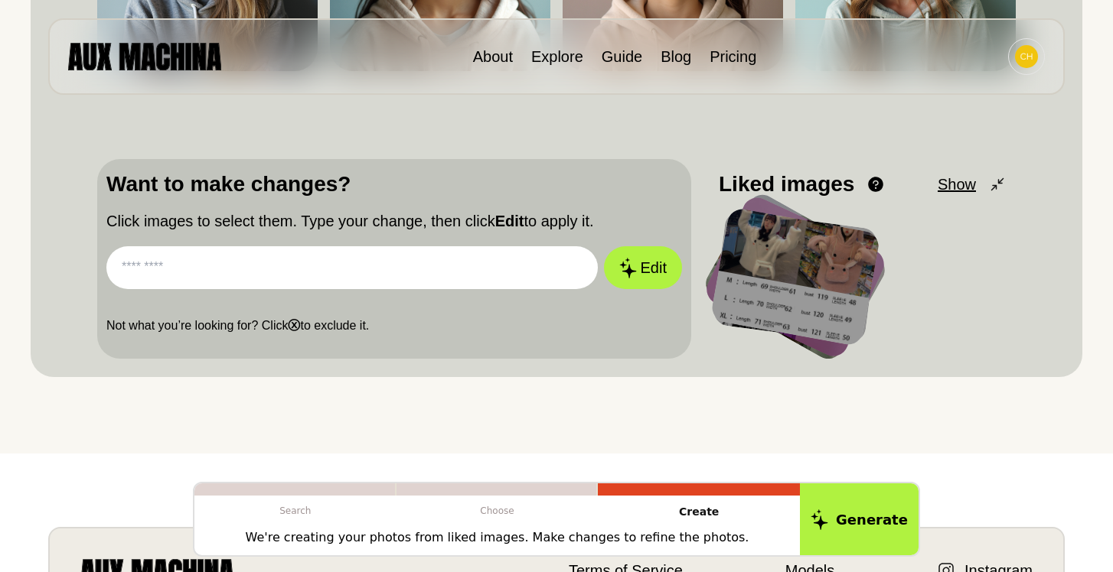
click at [246, 276] on input "text" at bounding box center [351, 267] width 491 height 43
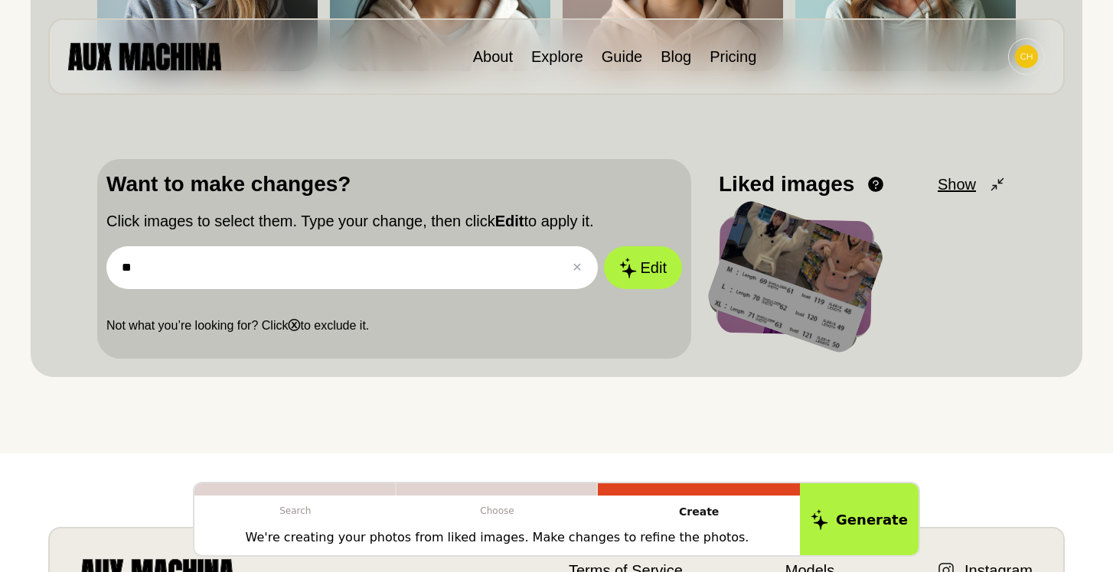
type input "*"
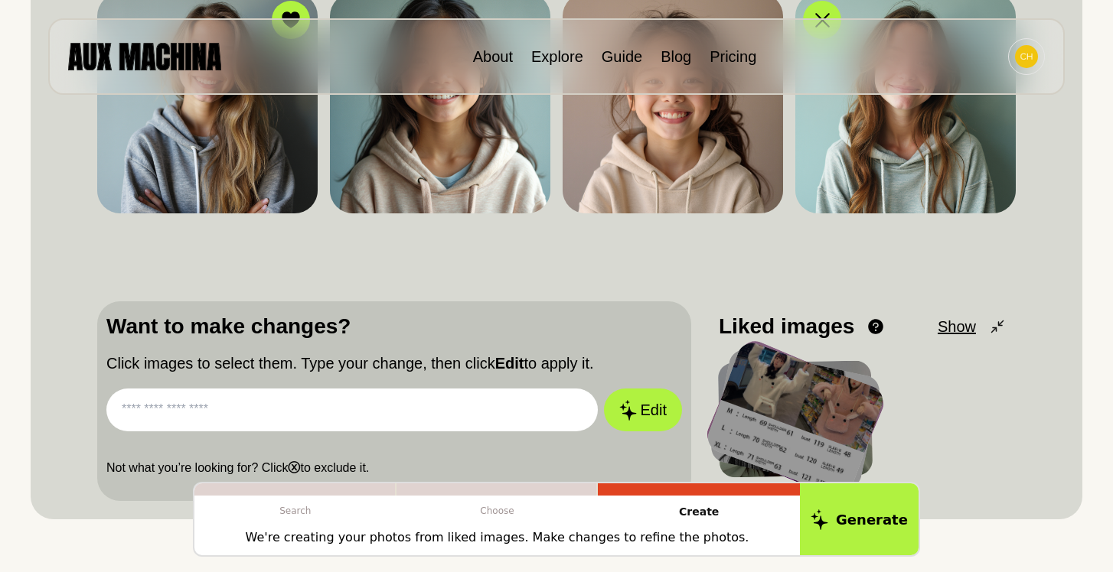
scroll to position [272, 0]
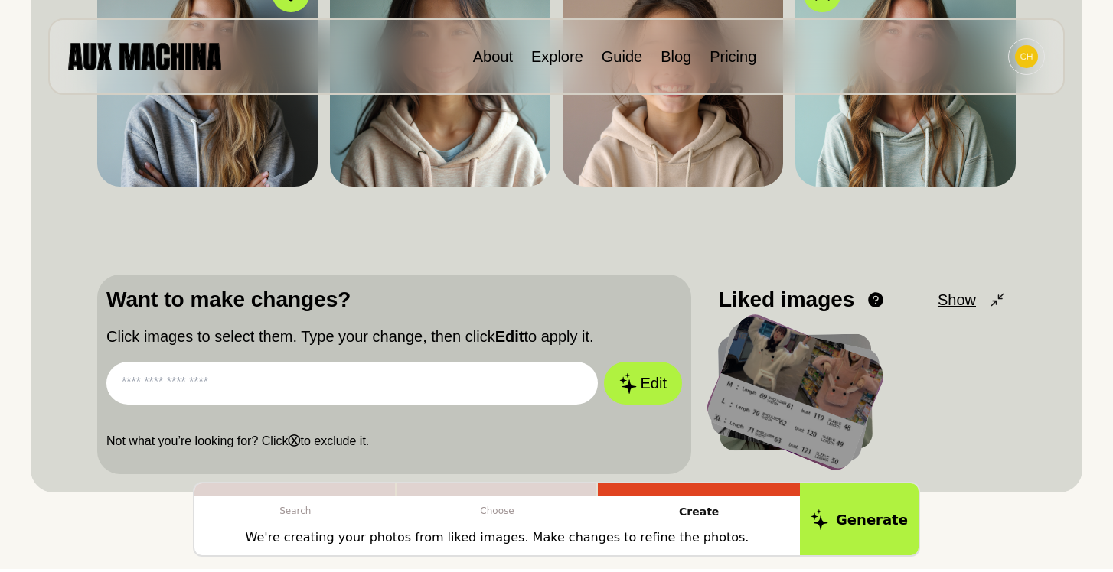
click at [436, 386] on input "text" at bounding box center [351, 383] width 491 height 43
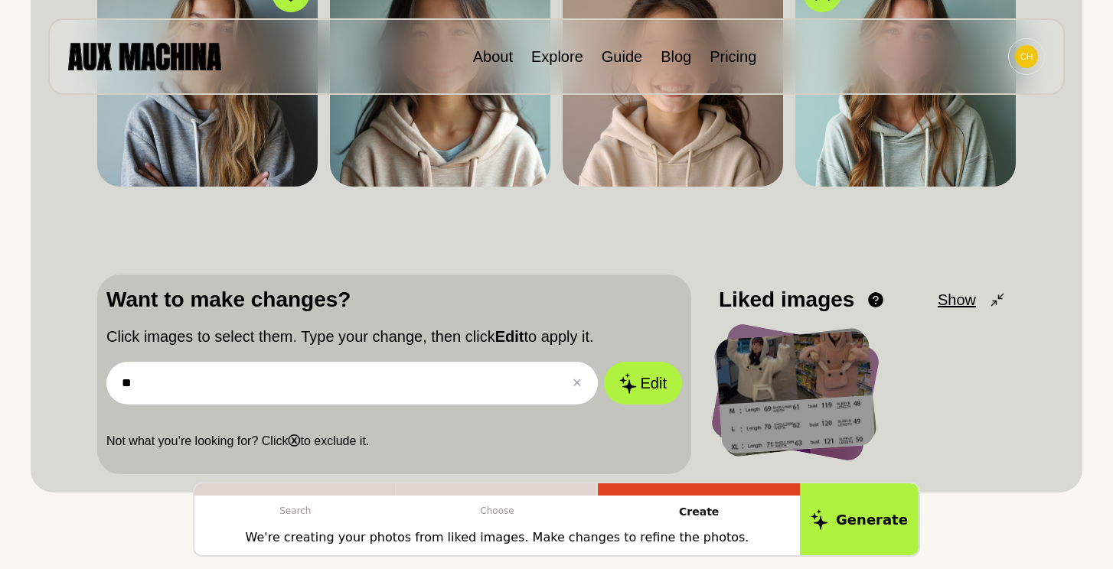
type input "*"
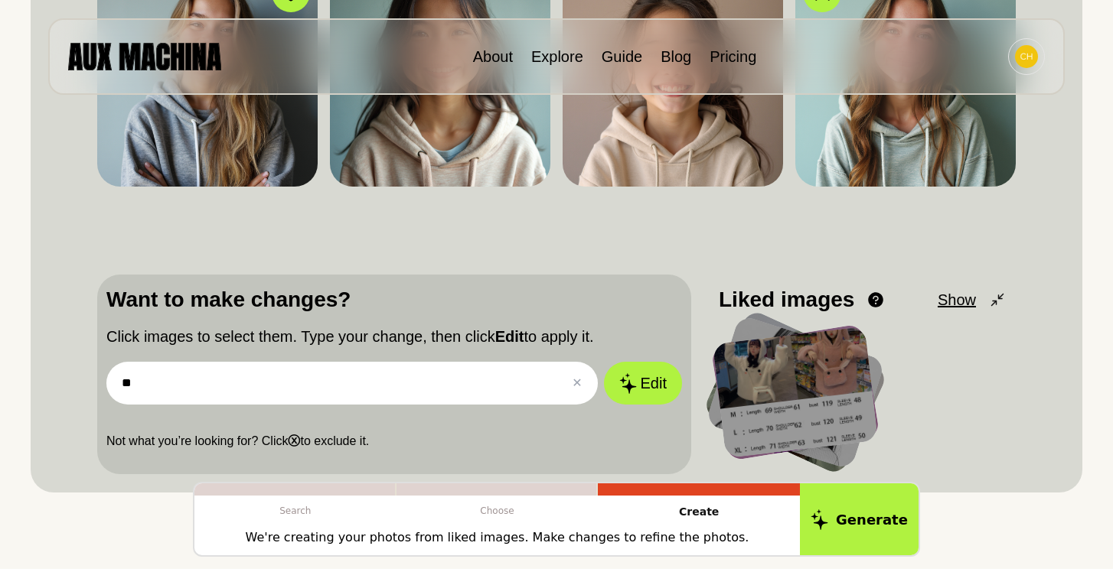
type input "*"
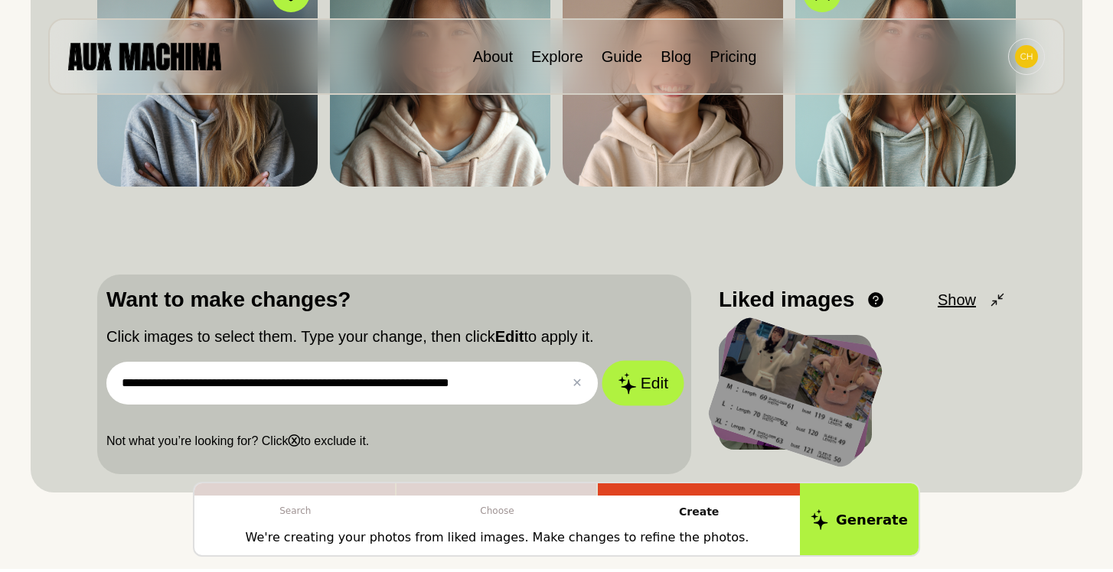
type input "**********"
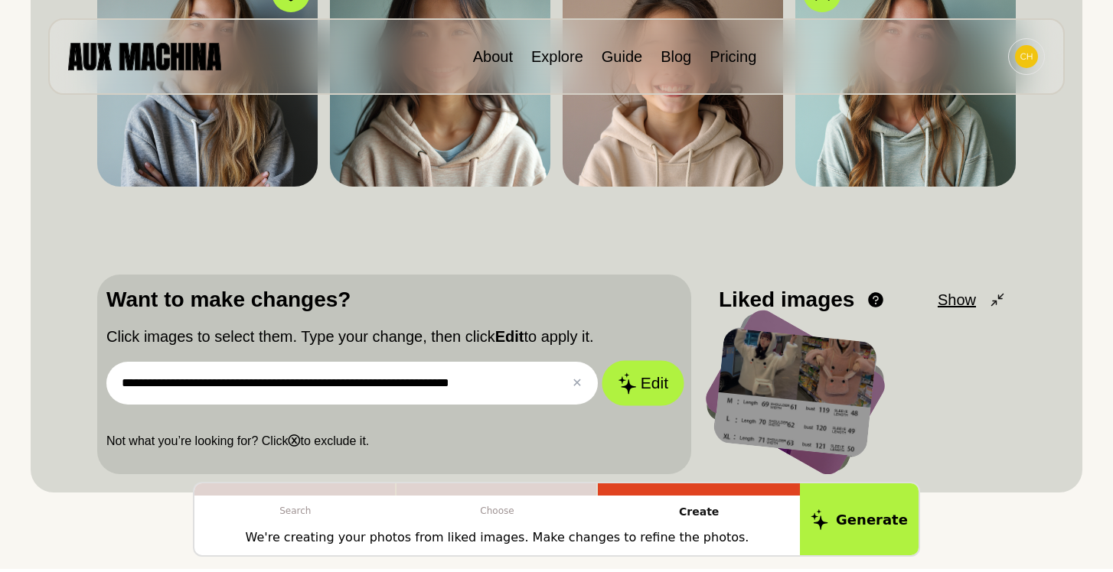
click at [672, 383] on button "Edit" at bounding box center [642, 383] width 83 height 45
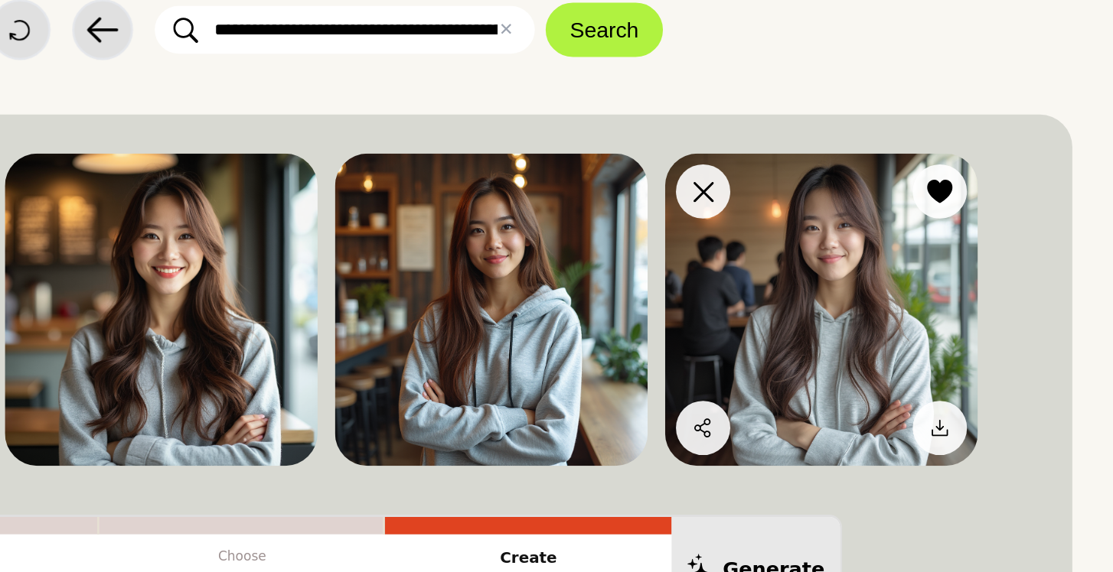
scroll to position [11, 0]
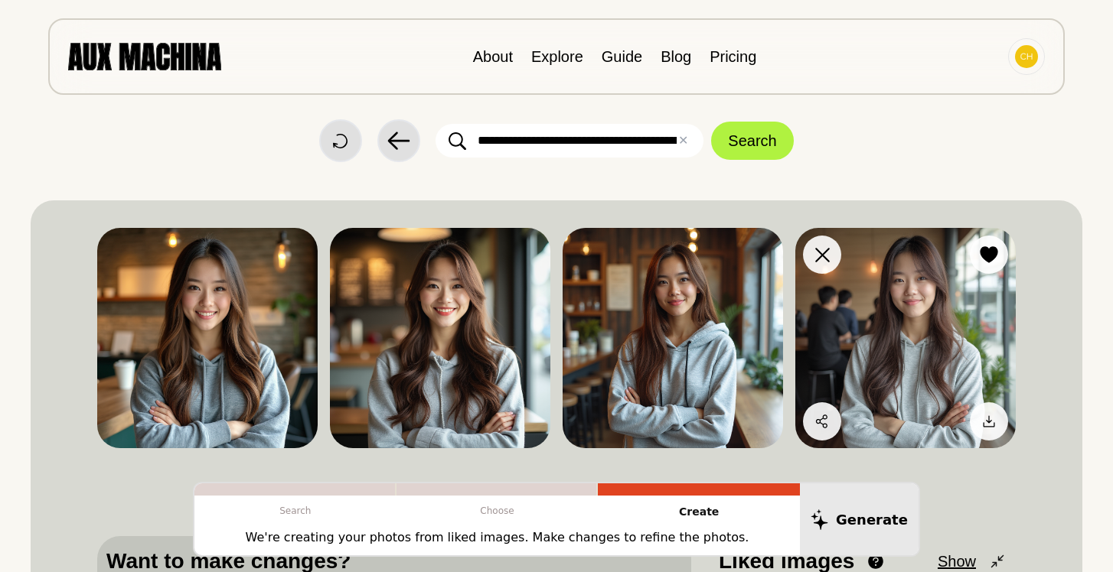
click at [886, 387] on img at bounding box center [905, 338] width 220 height 220
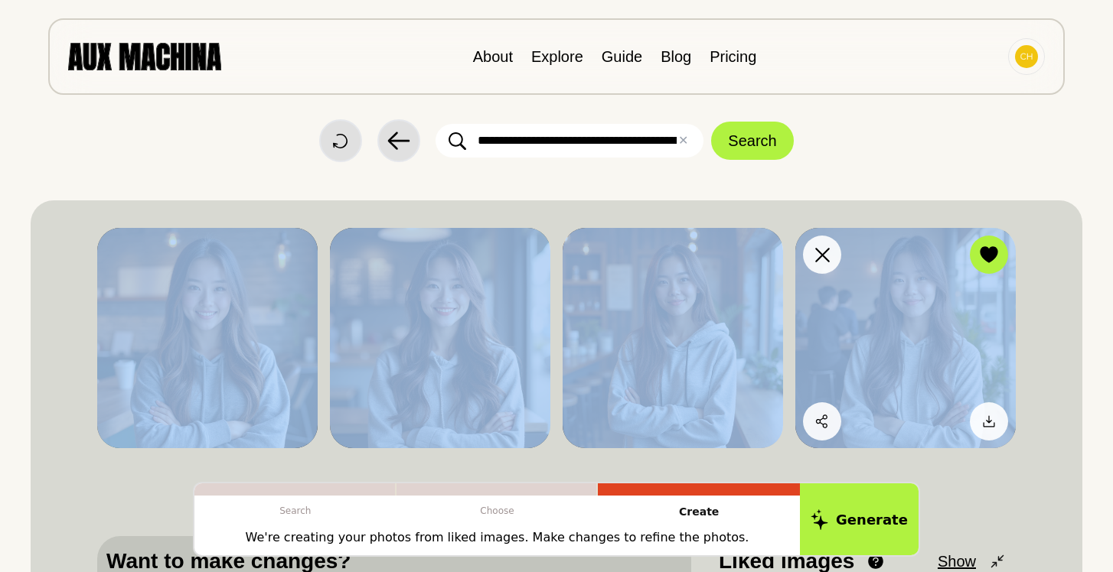
drag, startPoint x: 886, startPoint y: 387, endPoint x: 848, endPoint y: 370, distance: 42.1
click at [848, 370] on img at bounding box center [905, 338] width 220 height 220
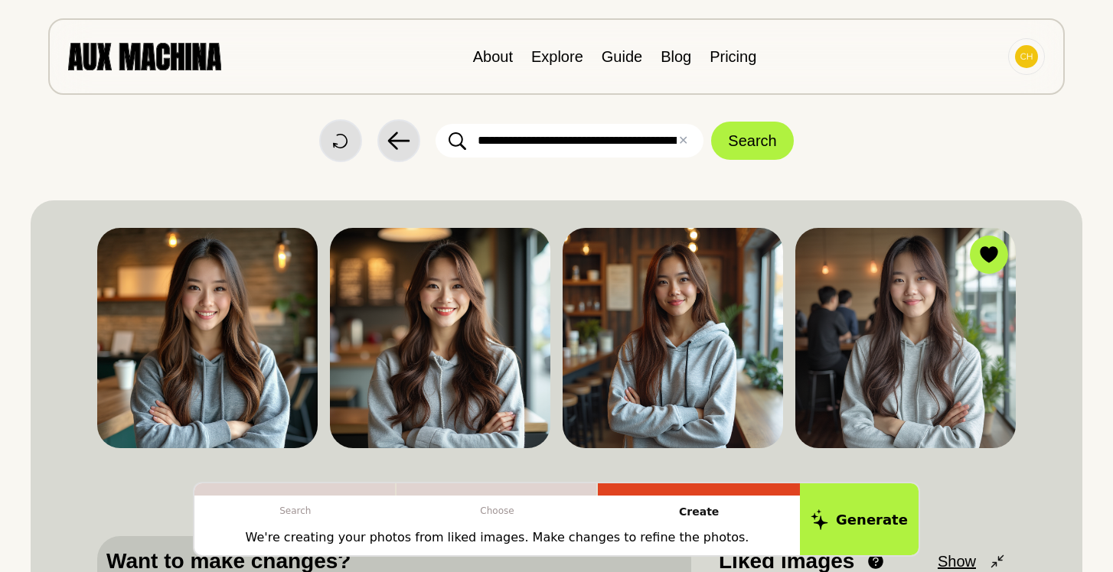
click at [1031, 386] on div "**********" at bounding box center [556, 477] width 1051 height 554
click at [986, 253] on icon at bounding box center [988, 254] width 18 height 17
